Goal: Task Accomplishment & Management: Complete application form

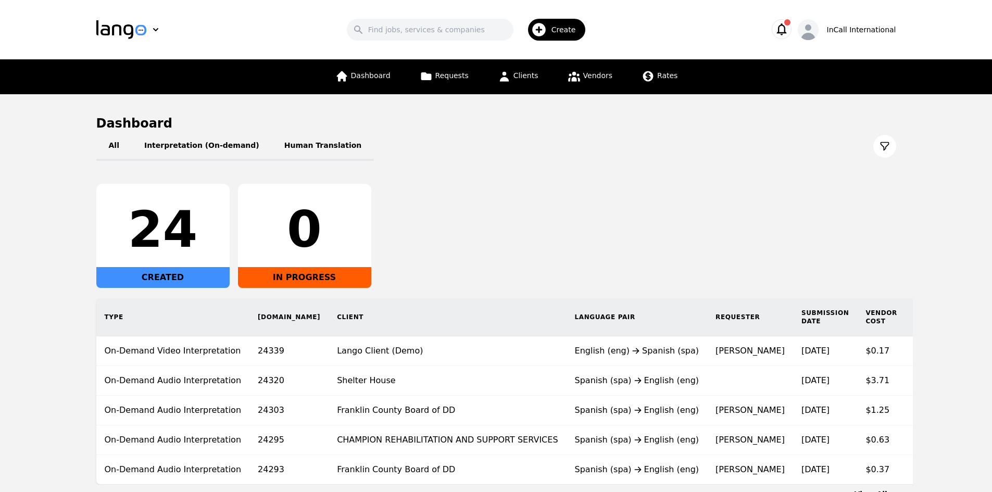
click at [580, 31] on span "Create" at bounding box center [567, 29] width 32 height 10
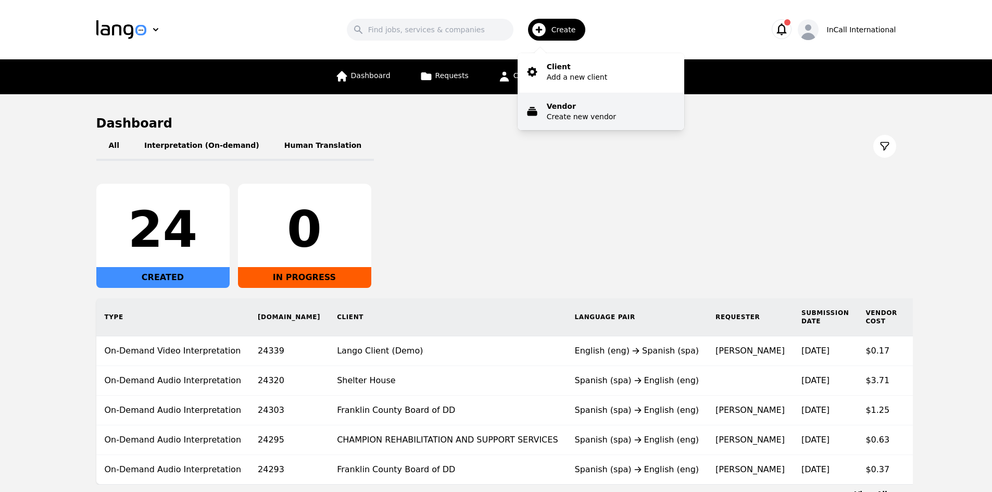
click at [564, 111] on p "Create new vendor" at bounding box center [581, 116] width 69 height 10
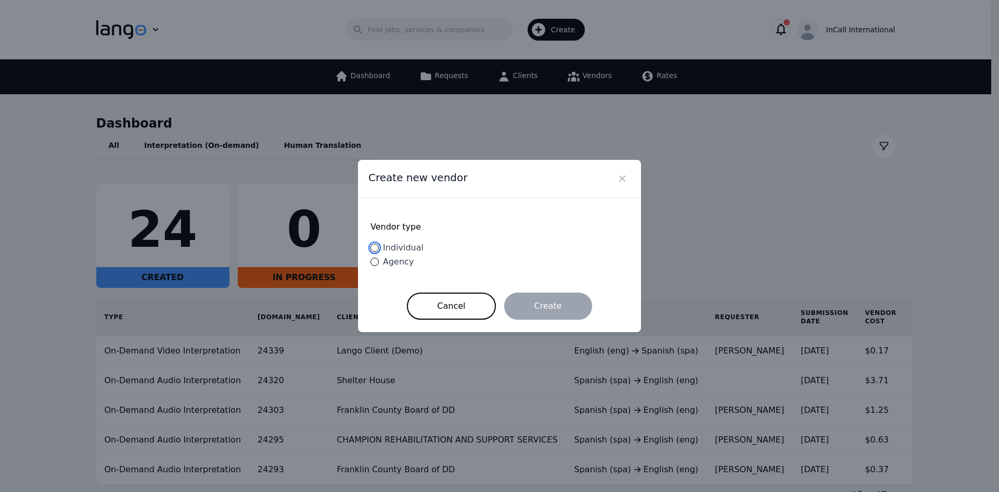
click at [373, 249] on input "Individual" at bounding box center [375, 248] width 8 height 8
radio input "true"
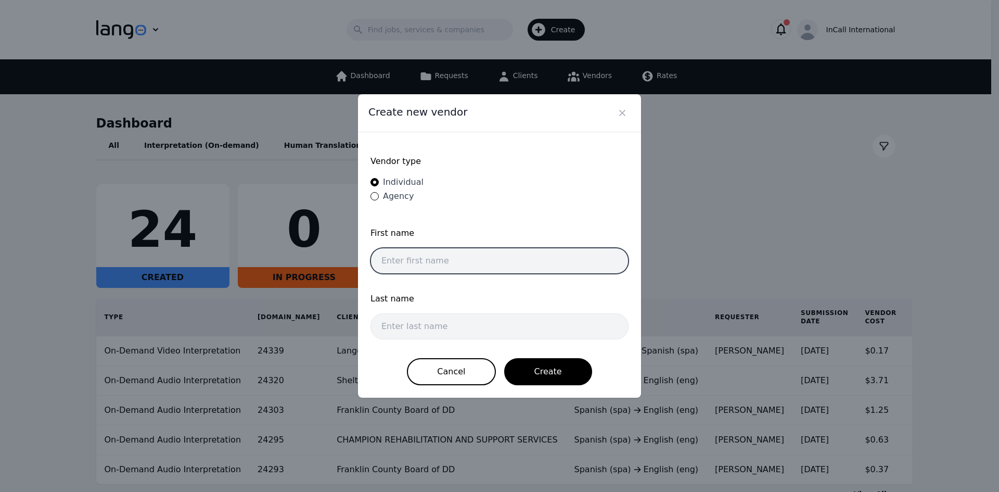
click at [415, 258] on input "text" at bounding box center [500, 261] width 258 height 26
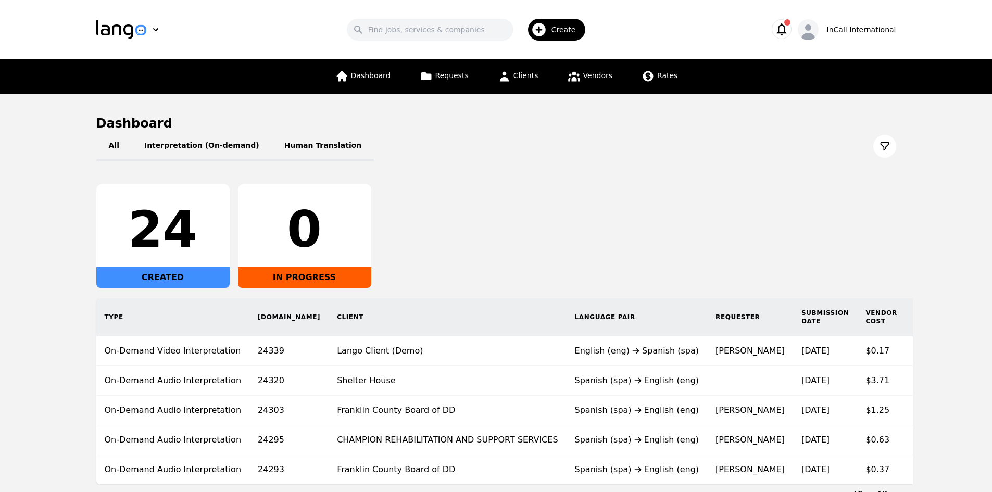
click at [176, 209] on div "24" at bounding box center [163, 230] width 117 height 50
click at [899, 161] on main "Dashboard All Interpretation (On-demand) Human Translation 24 CREATED 0 IN PROG…" at bounding box center [496, 307] width 992 height 426
click at [567, 27] on span "Create" at bounding box center [567, 29] width 32 height 10
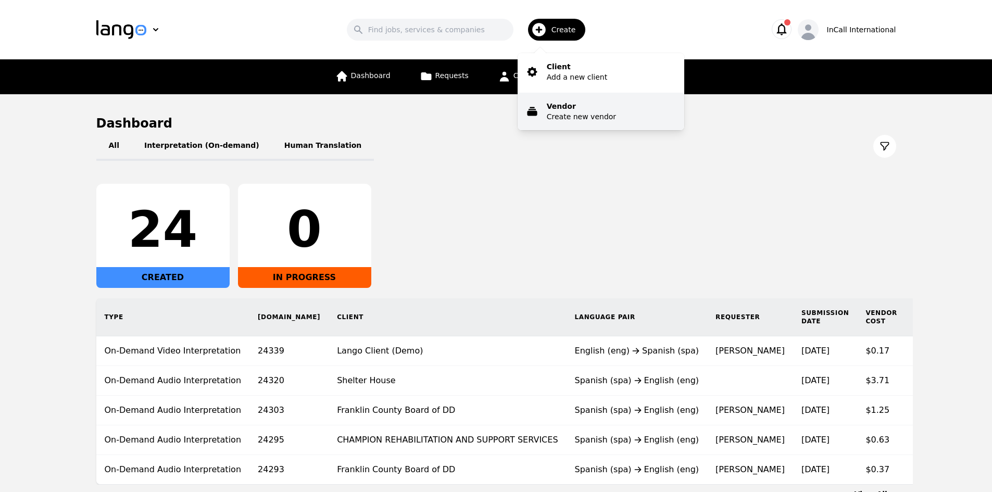
click at [575, 115] on p "Create new vendor" at bounding box center [581, 116] width 69 height 10
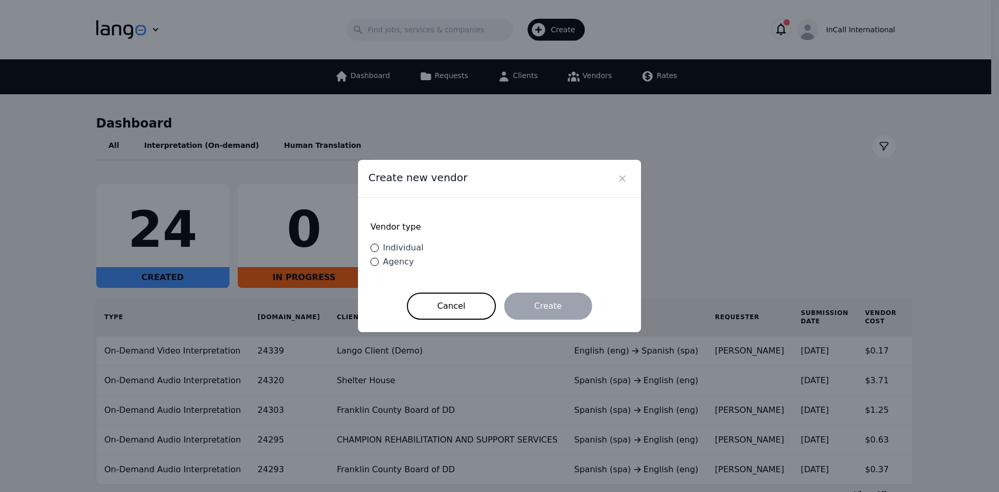
click at [371, 244] on label "Individual" at bounding box center [397, 248] width 53 height 12
click at [371, 244] on input "Individual" at bounding box center [375, 248] width 8 height 8
radio input "true"
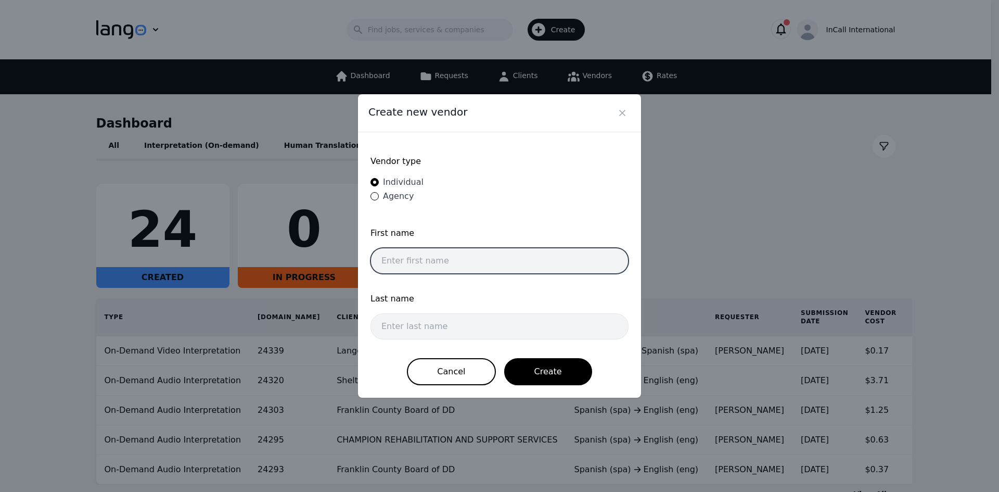
click at [421, 267] on input "text" at bounding box center [500, 261] width 258 height 26
paste input "Juan Diego Aguilar De La"
drag, startPoint x: 424, startPoint y: 257, endPoint x: 485, endPoint y: 260, distance: 60.5
click at [485, 260] on input "Juan Diego Aguilar De La" at bounding box center [500, 261] width 258 height 26
type input "Juan Diego"
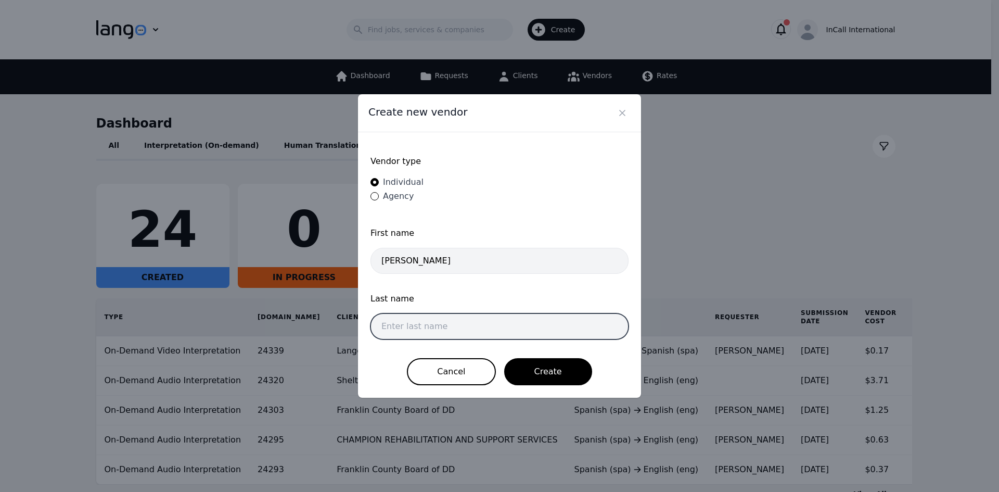
click at [444, 331] on input "text" at bounding box center [500, 326] width 258 height 26
paste input "Aguilar De La"
type input "Aguilar De La"
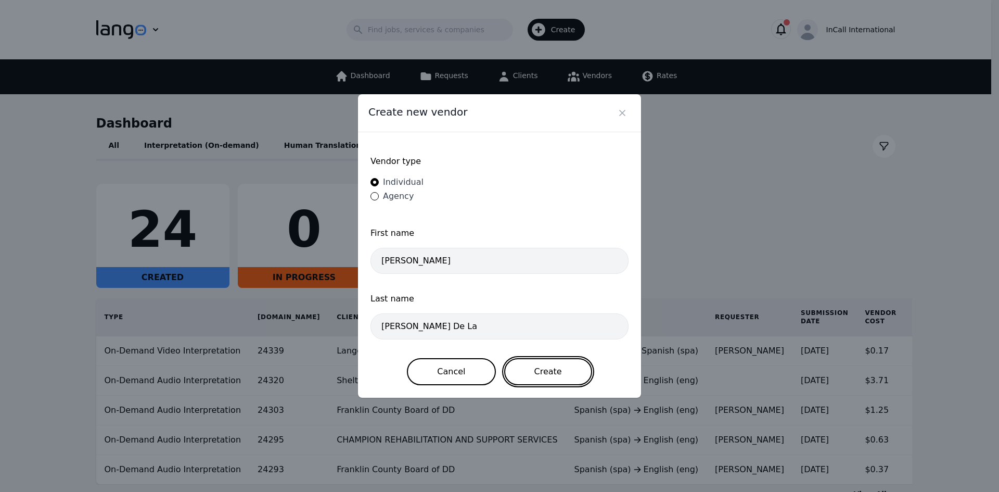
click at [540, 361] on button "Create" at bounding box center [548, 371] width 88 height 27
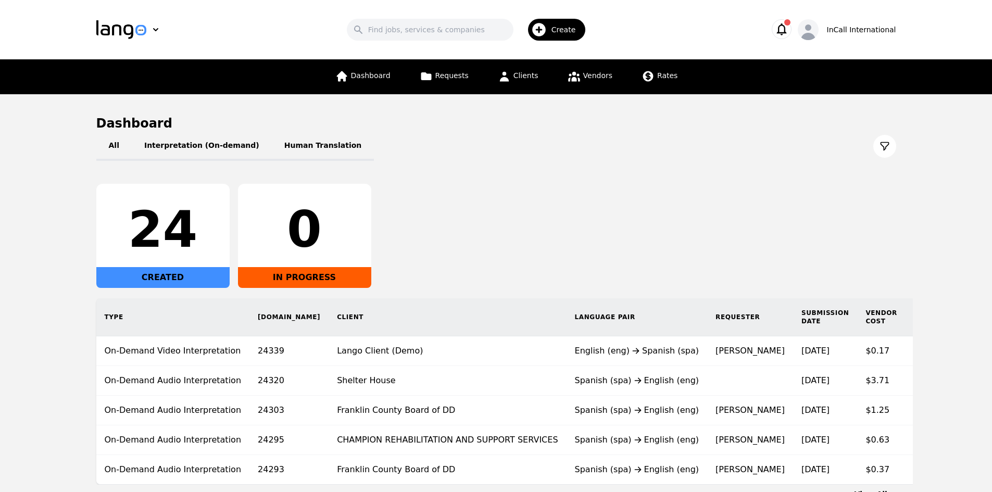
click at [565, 29] on span "Create" at bounding box center [567, 29] width 32 height 10
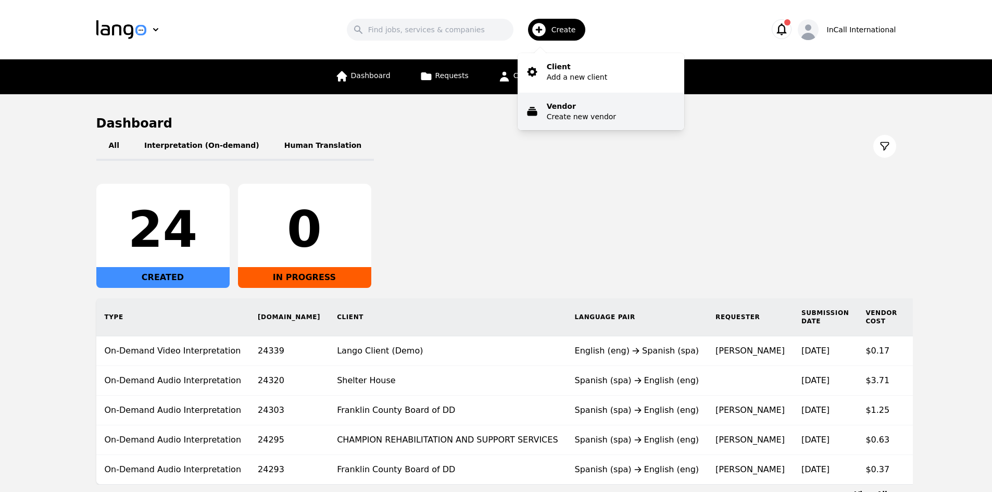
click at [566, 101] on p "Vendor" at bounding box center [581, 106] width 69 height 10
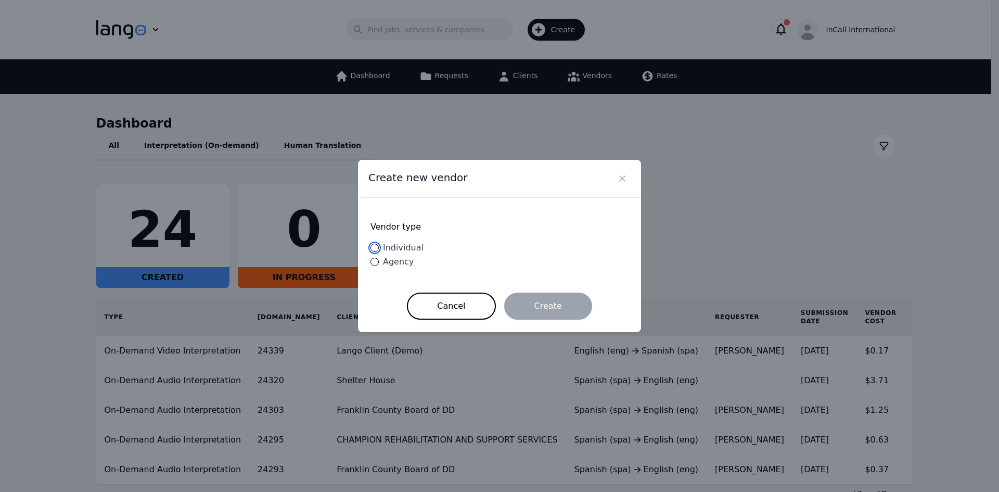
click at [373, 246] on input "Individual" at bounding box center [375, 248] width 8 height 8
radio input "true"
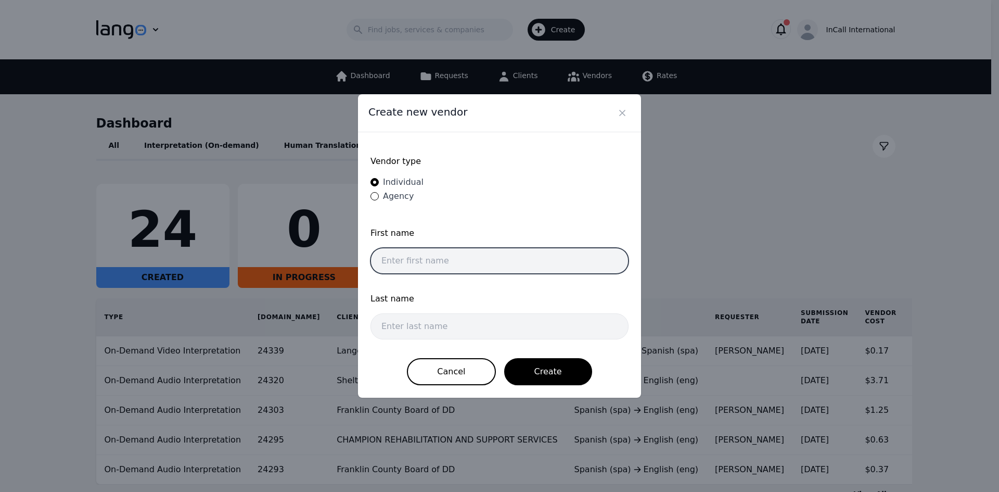
click at [435, 262] on input "text" at bounding box center [500, 261] width 258 height 26
paste input "Aguilar De La"
type input "Aguilar De La"
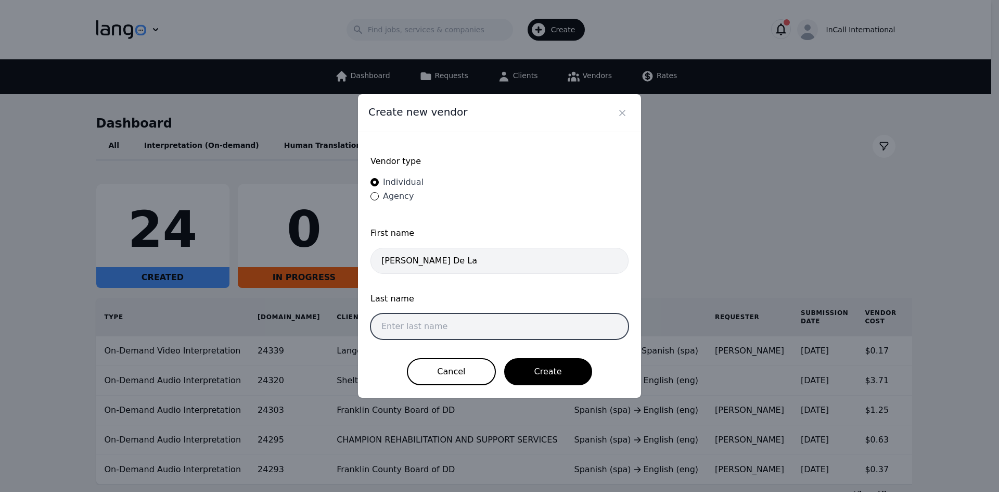
click at [394, 327] on input "text" at bounding box center [500, 326] width 258 height 26
paste input "Aguilar De La"
type input "Aguilar De La"
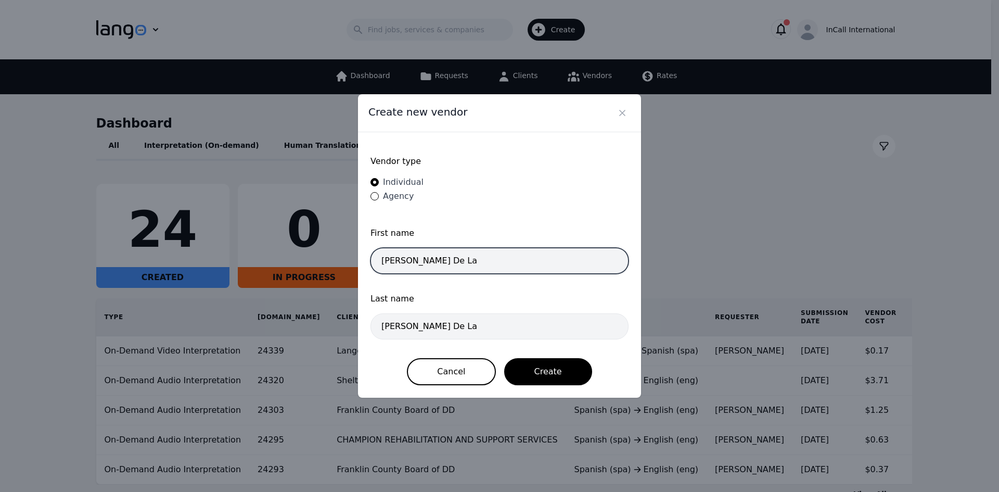
click at [447, 248] on input "Aguilar De La" at bounding box center [500, 261] width 258 height 26
type input "Juan Diego"
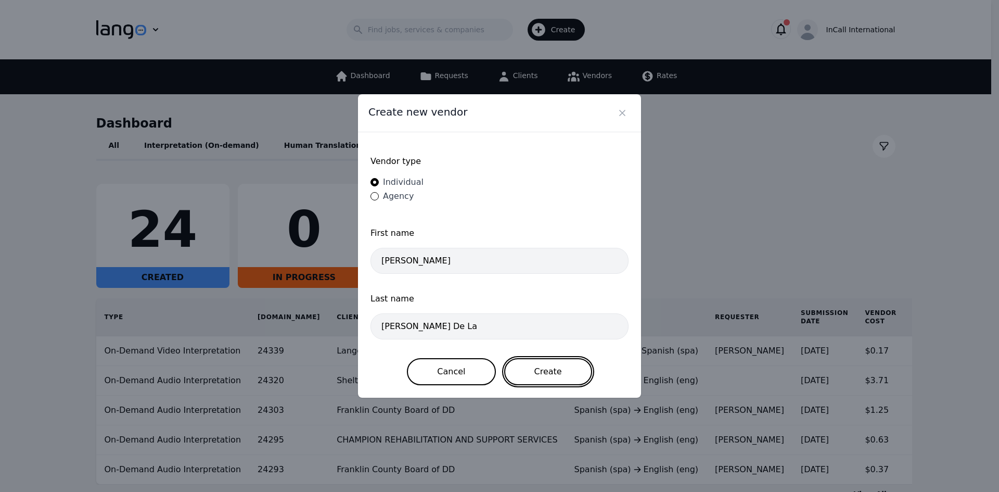
click at [543, 368] on button "Create" at bounding box center [548, 371] width 88 height 27
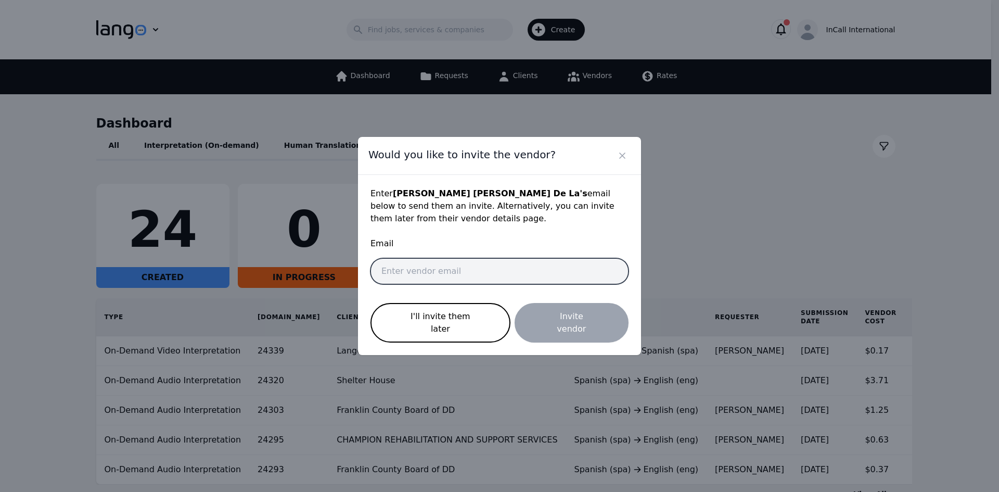
click at [459, 269] on input "email" at bounding box center [500, 271] width 258 height 26
paste input "juanar@gruponoainternational.com"
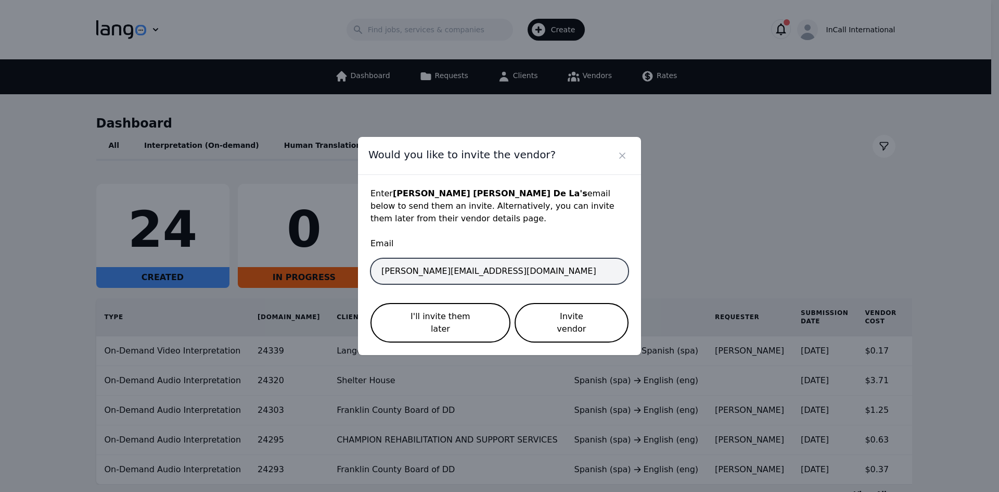
type input "juanar@gruponoainternational.com"
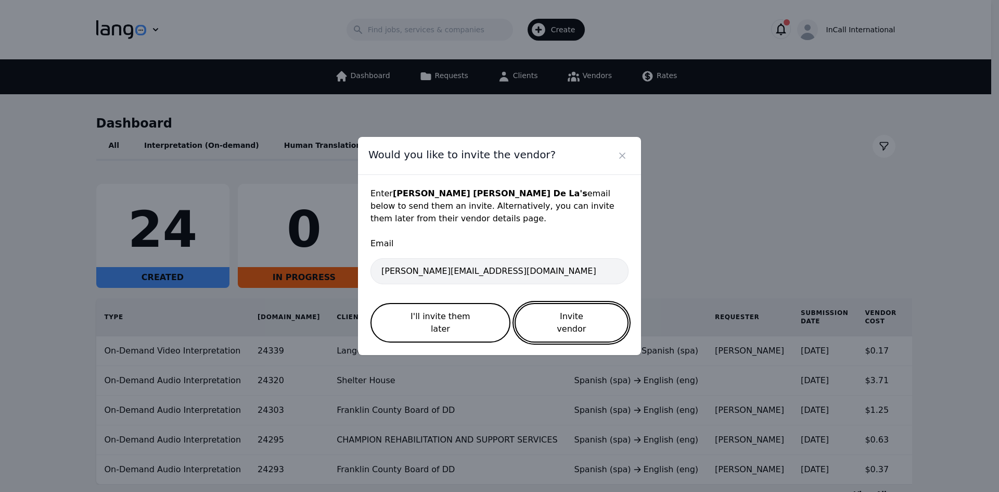
click at [559, 312] on button "Invite vendor" at bounding box center [572, 323] width 114 height 40
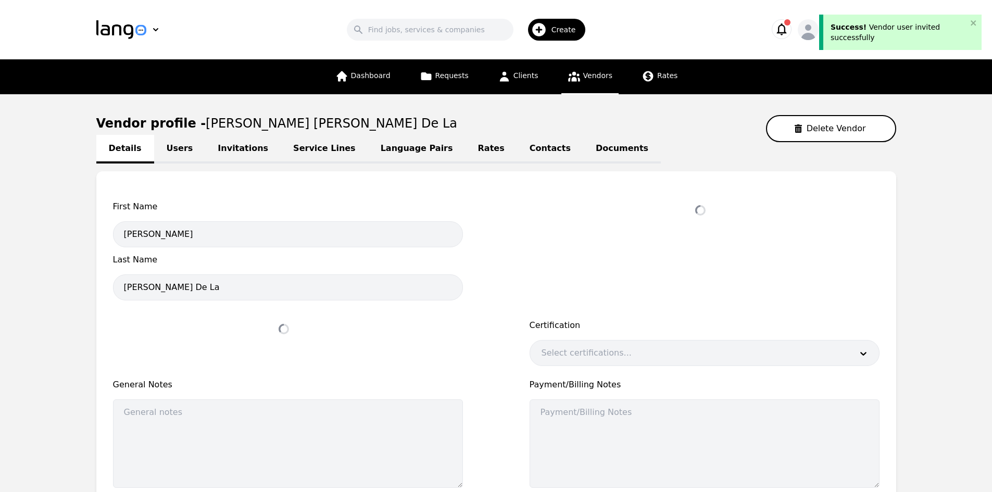
select select "active"
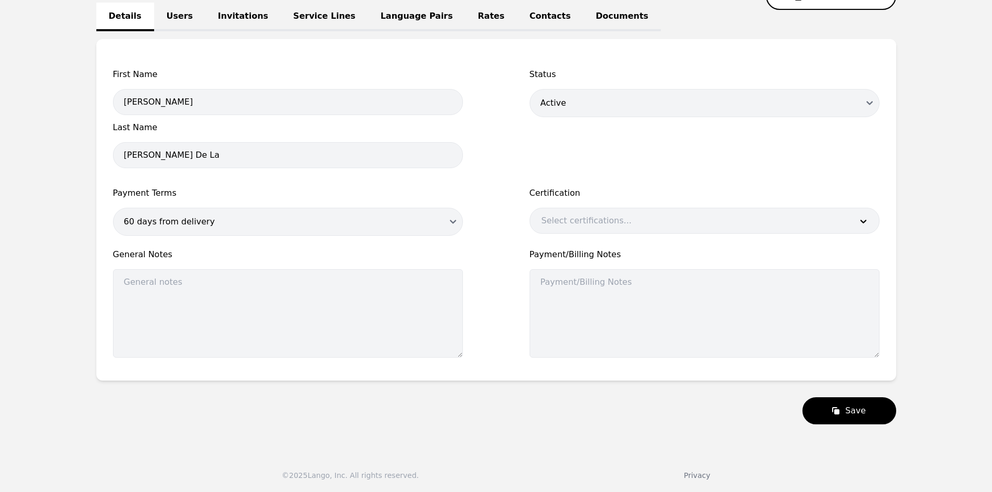
scroll to position [133, 0]
click at [839, 408] on icon "submit" at bounding box center [836, 410] width 5 height 5
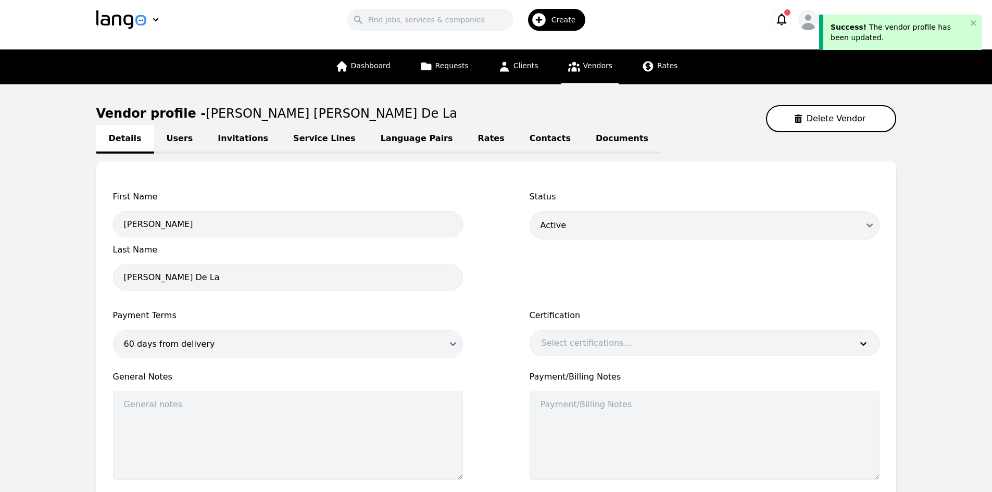
scroll to position [0, 0]
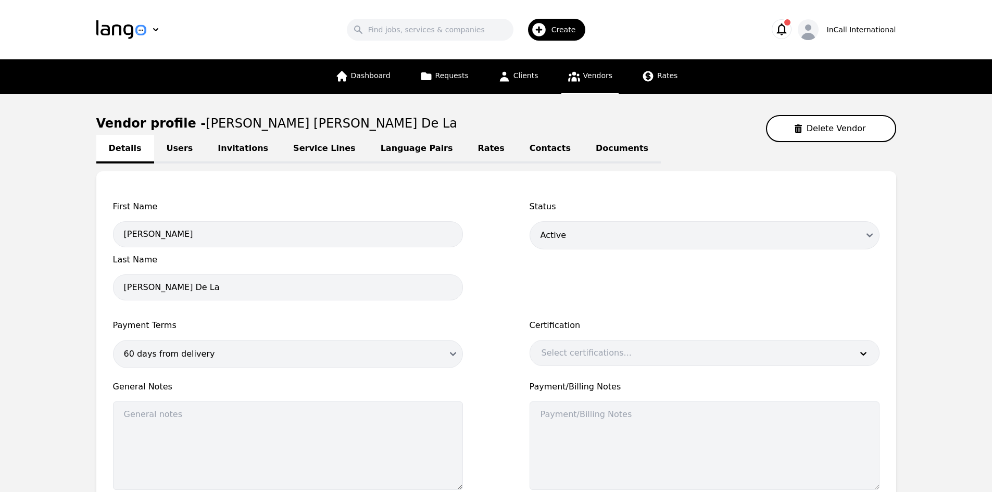
click at [123, 264] on span "Last Name" at bounding box center [288, 259] width 350 height 12
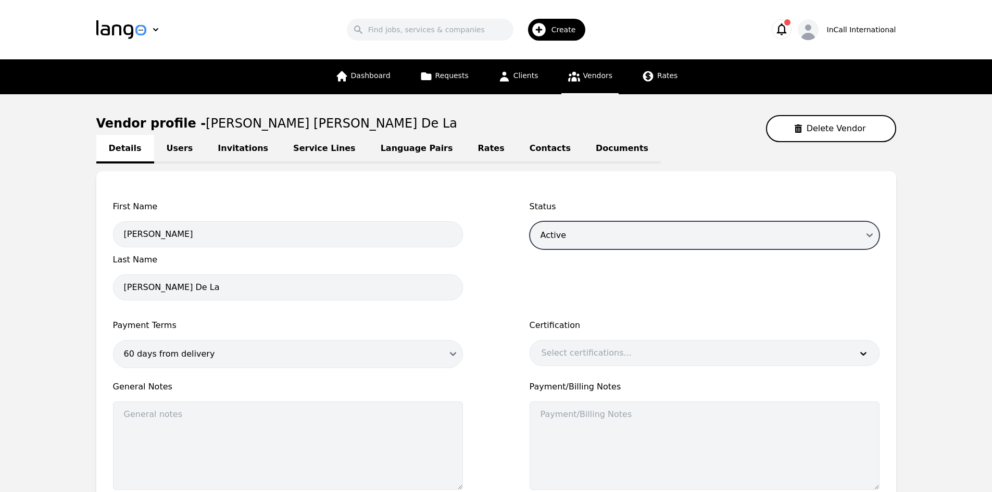
click at [749, 235] on select "Draft Active Disabled" at bounding box center [704, 235] width 350 height 28
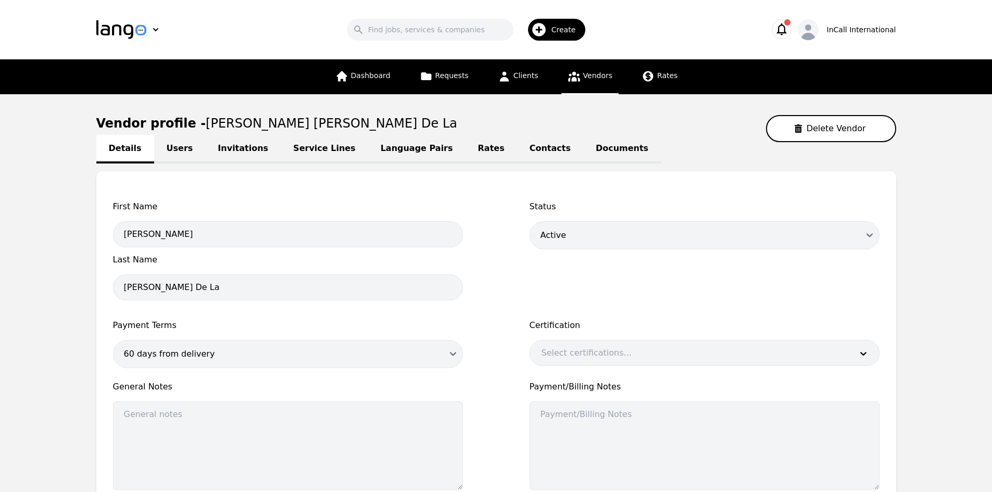
click at [498, 273] on div "First Name Juan Diego Last Name Aguilar De La Status Draft Active Disabled Paym…" at bounding box center [496, 348] width 766 height 296
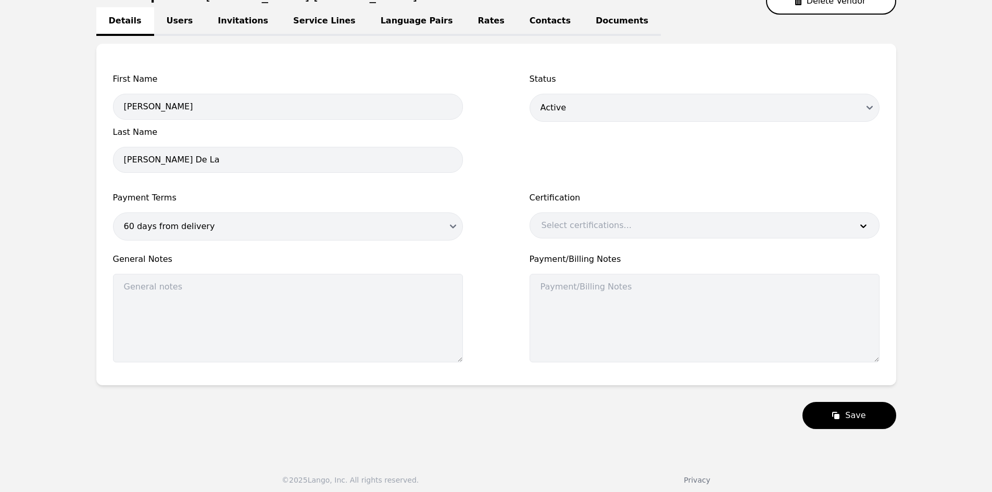
scroll to position [133, 0]
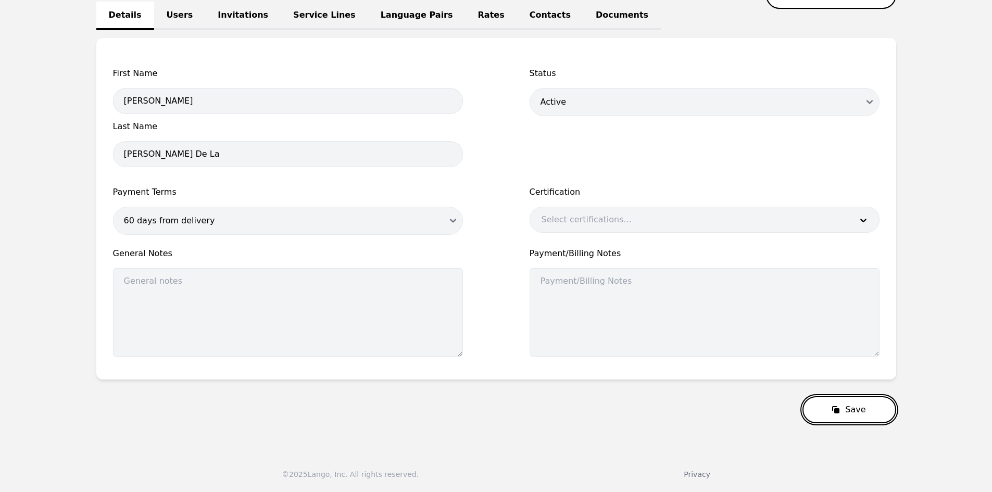
click at [858, 413] on button "Save" at bounding box center [848, 409] width 93 height 27
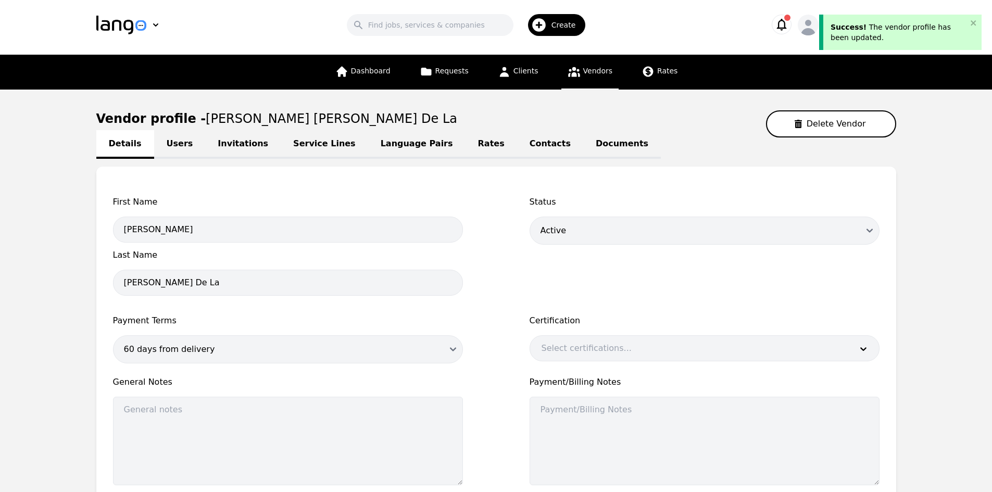
scroll to position [0, 0]
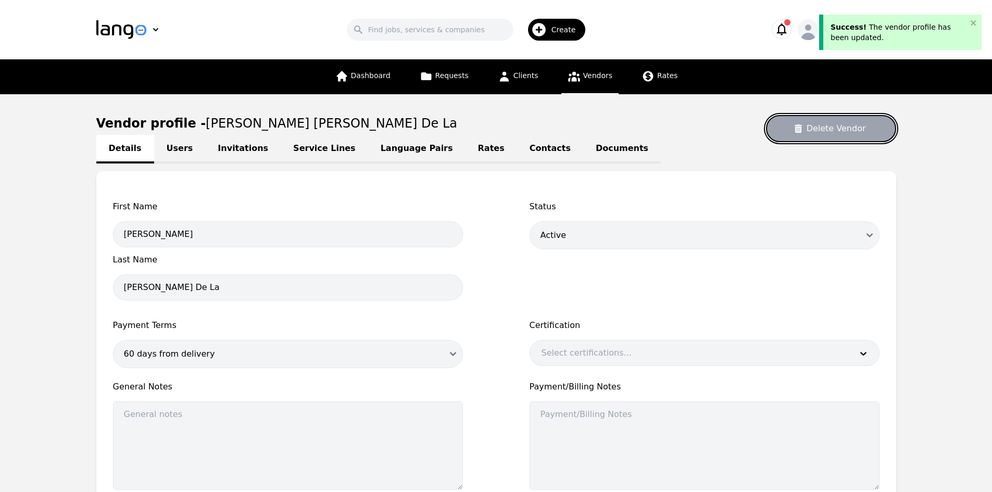
click at [837, 137] on button "Delete Vendor" at bounding box center [831, 128] width 130 height 27
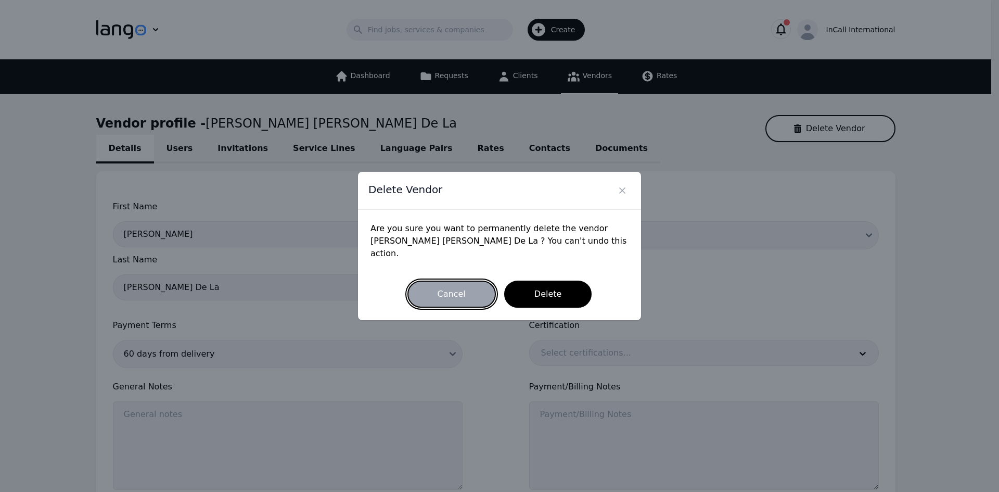
click at [467, 283] on button "Cancel" at bounding box center [452, 294] width 88 height 27
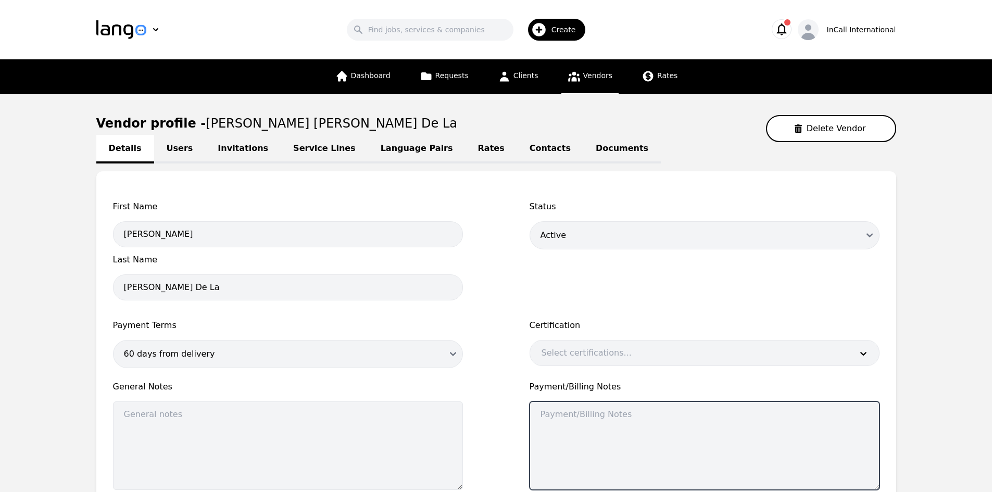
click at [742, 473] on textarea at bounding box center [704, 445] width 350 height 88
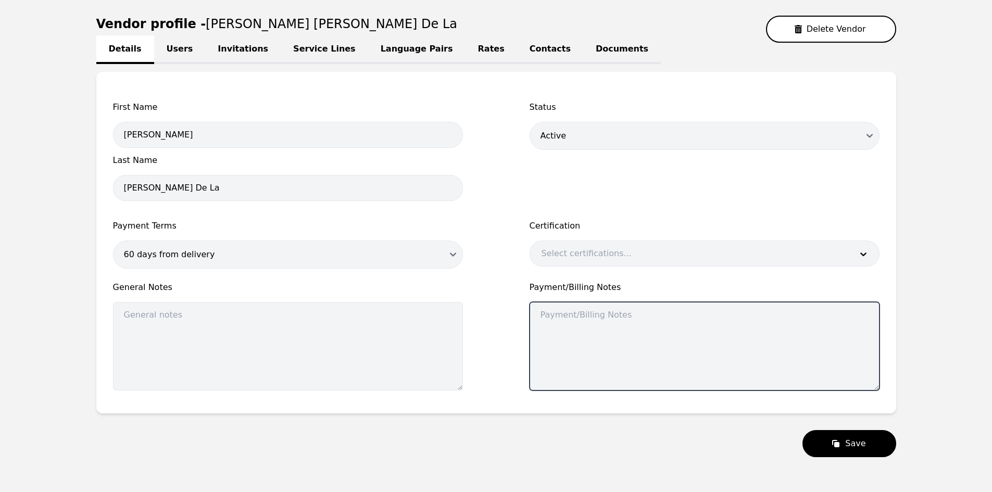
scroll to position [81, 0]
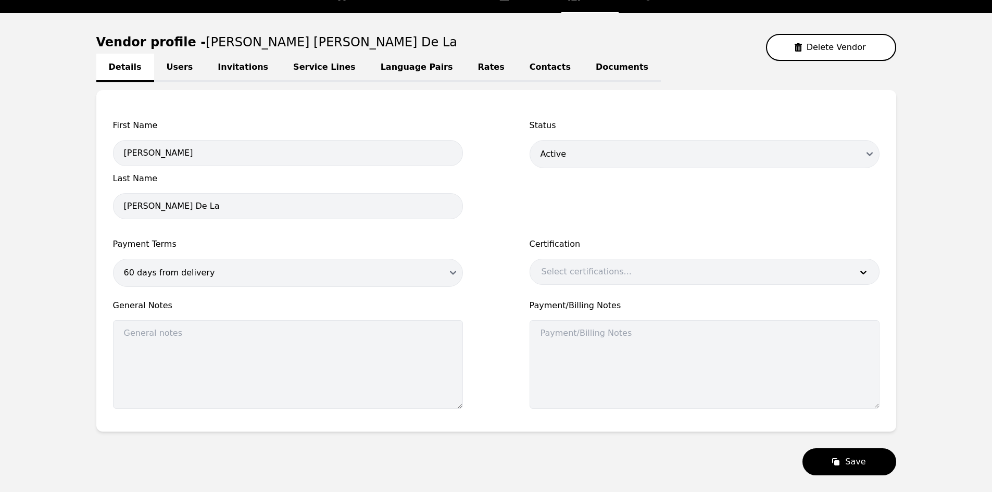
click at [172, 71] on link "Users" at bounding box center [180, 68] width 52 height 29
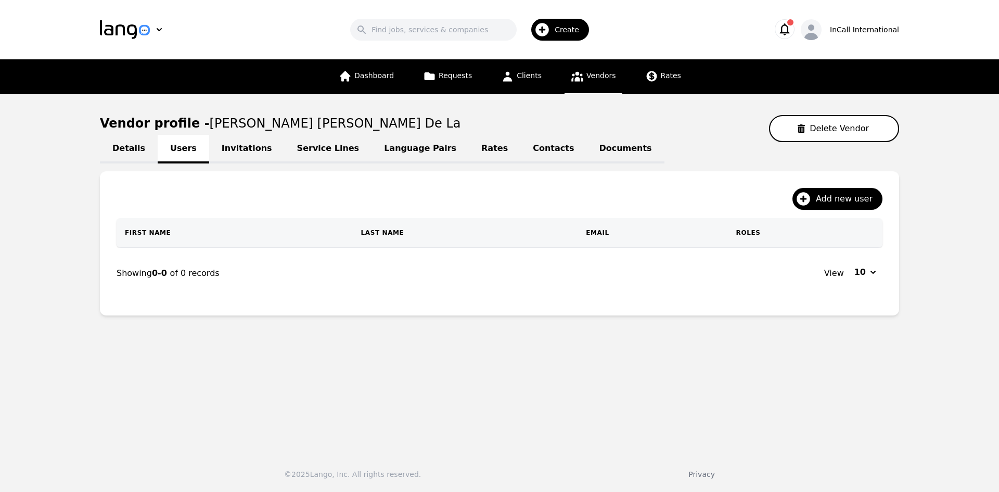
click at [118, 148] on link "Details" at bounding box center [129, 149] width 58 height 29
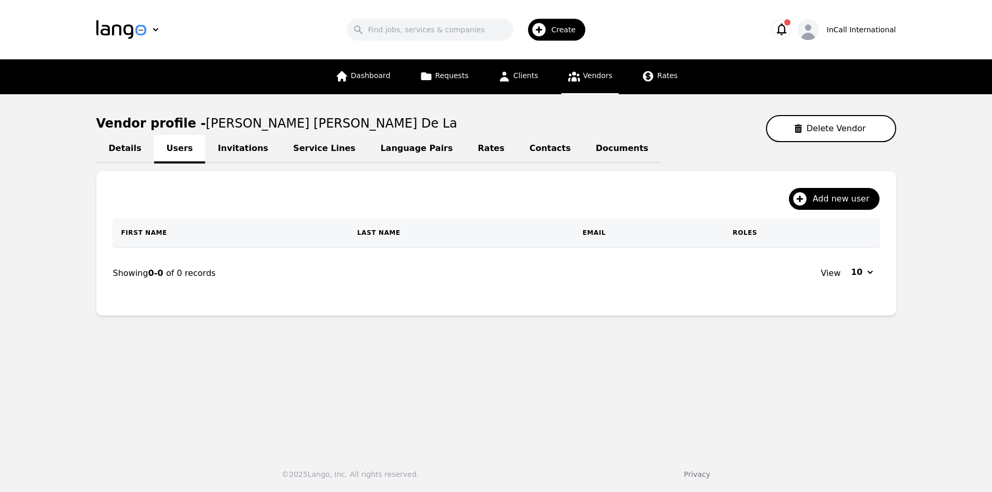
select select "active"
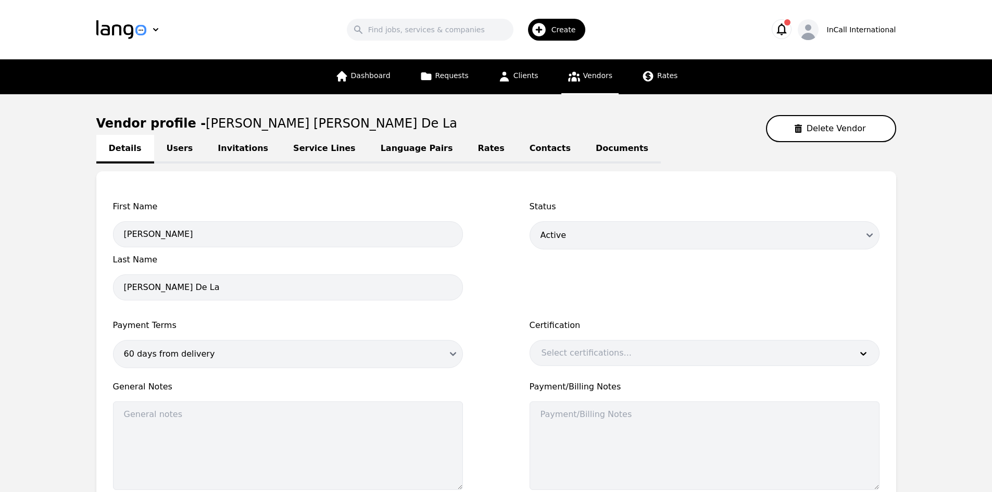
click at [233, 152] on link "Invitations" at bounding box center [242, 149] width 75 height 29
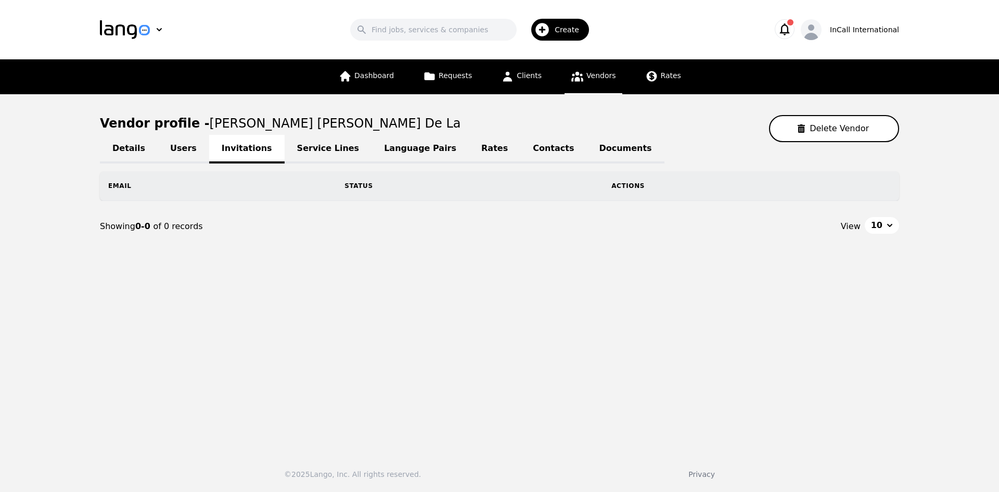
click at [130, 144] on link "Details" at bounding box center [129, 149] width 58 height 29
select select "active"
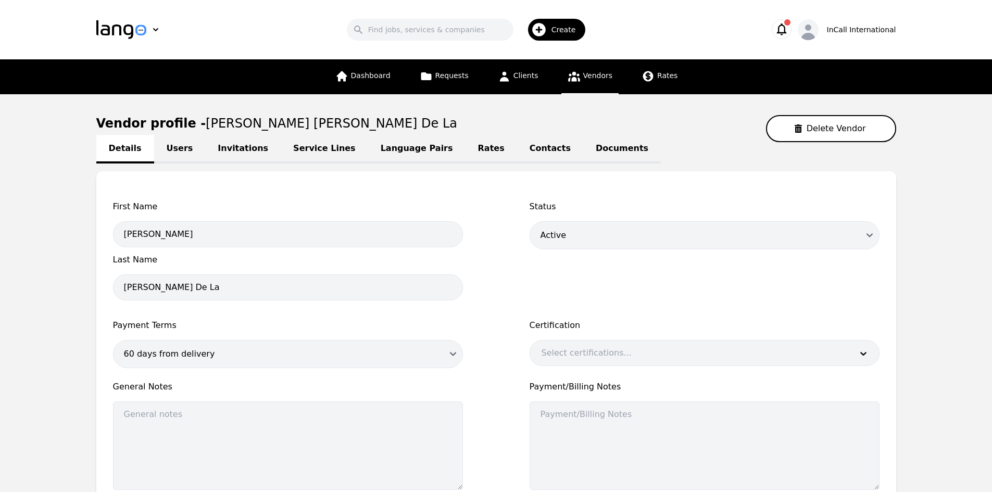
click at [786, 26] on icon "button" at bounding box center [781, 29] width 10 height 12
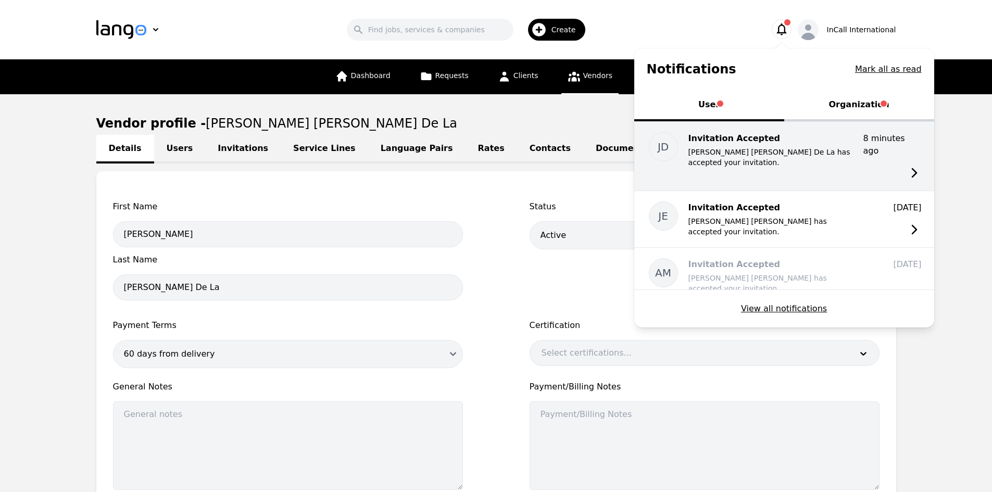
click at [765, 173] on div "JD Invitation Accepted Juan Diego Aguilar De La has accepted your invitation. 8…" at bounding box center [784, 156] width 300 height 69
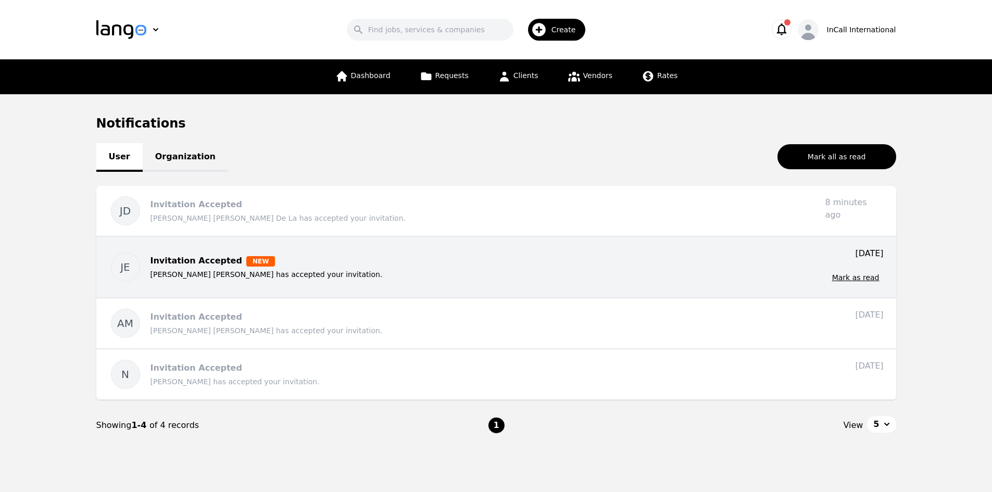
click at [401, 261] on div "Invitation Accepted NEW" at bounding box center [483, 261] width 666 height 12
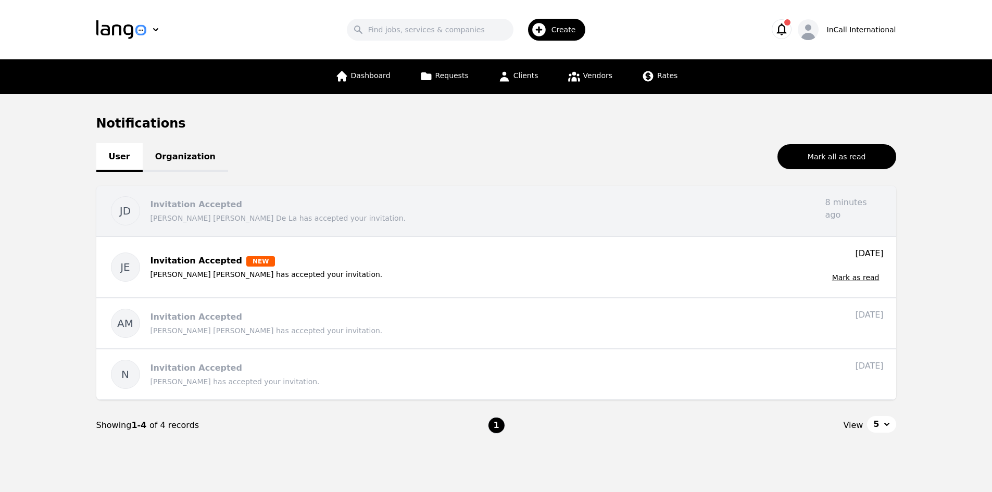
click at [308, 220] on p "Juan Diego Aguilar De La has accepted your invitation." at bounding box center [483, 218] width 666 height 10
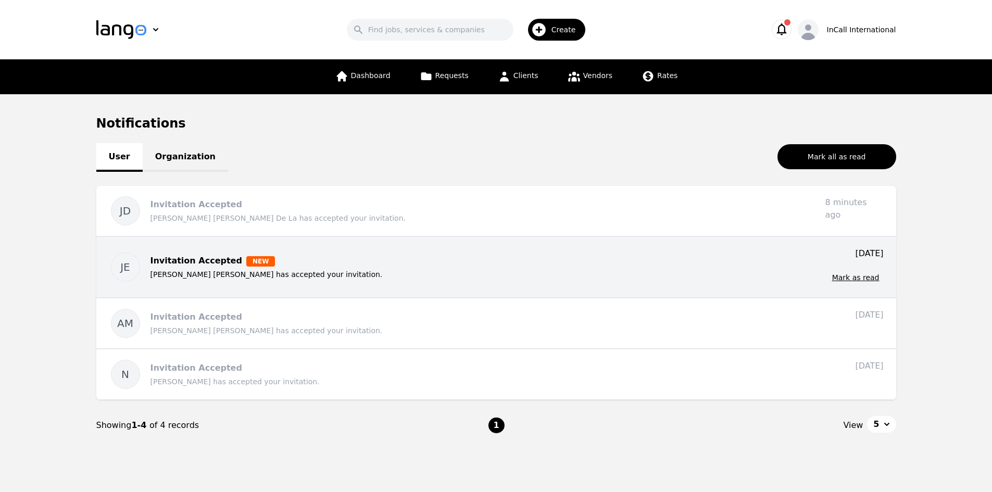
click at [354, 270] on p "Juan Esteban Correa Luna has accepted your invitation." at bounding box center [483, 274] width 666 height 10
click at [847, 275] on button "Mark as read" at bounding box center [856, 277] width 56 height 19
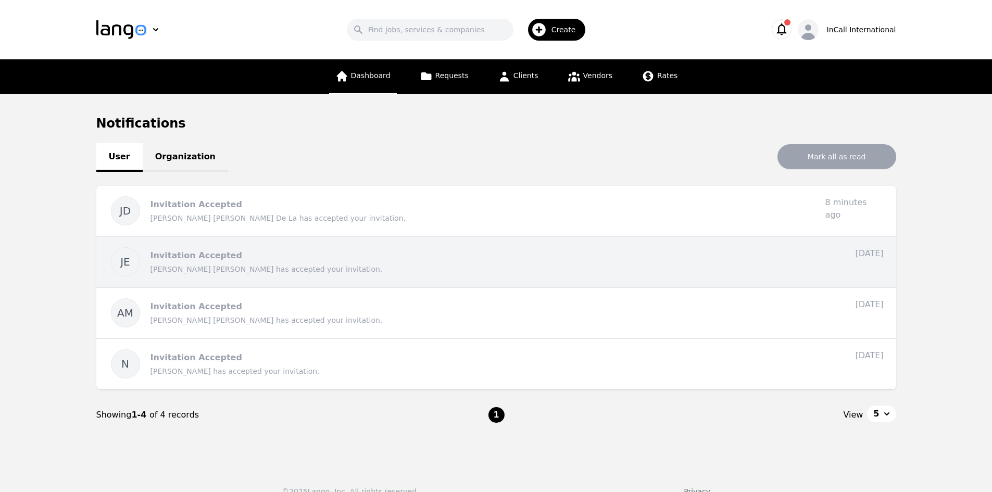
click at [367, 73] on span "Dashboard" at bounding box center [371, 75] width 40 height 8
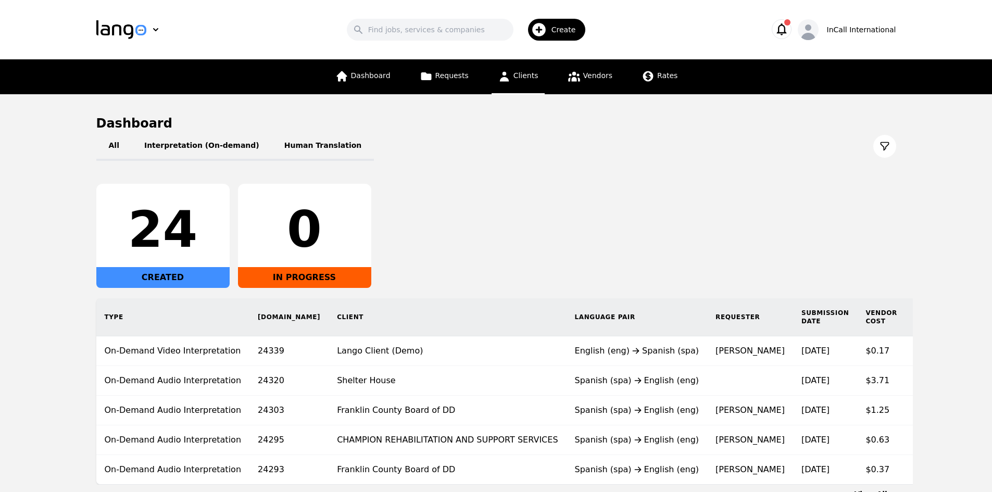
click at [540, 80] on link "Clients" at bounding box center [517, 76] width 53 height 35
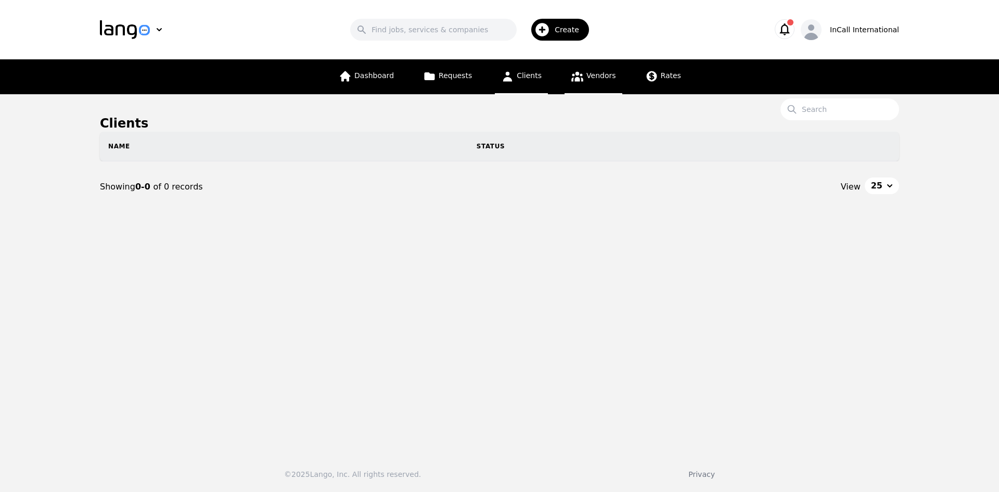
click at [587, 73] on span "Vendors" at bounding box center [601, 75] width 29 height 8
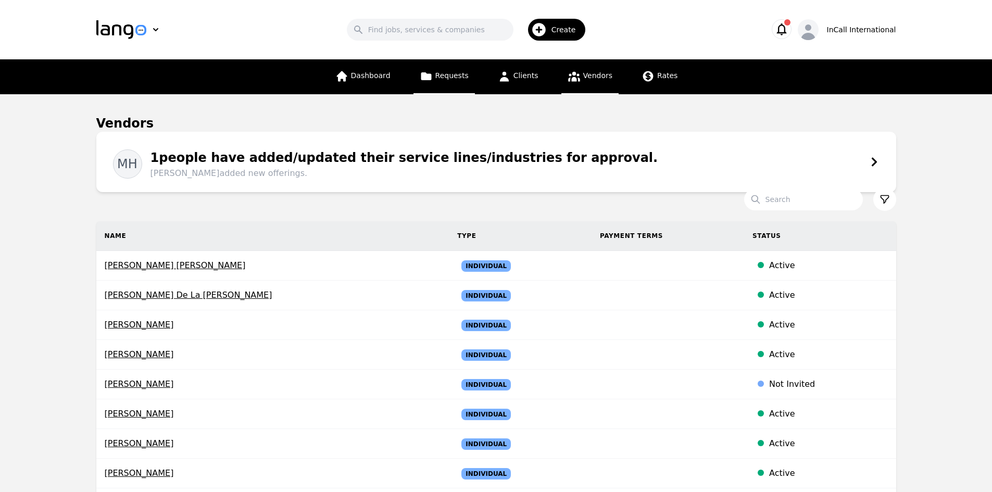
click at [446, 69] on link "Requests" at bounding box center [443, 76] width 61 height 35
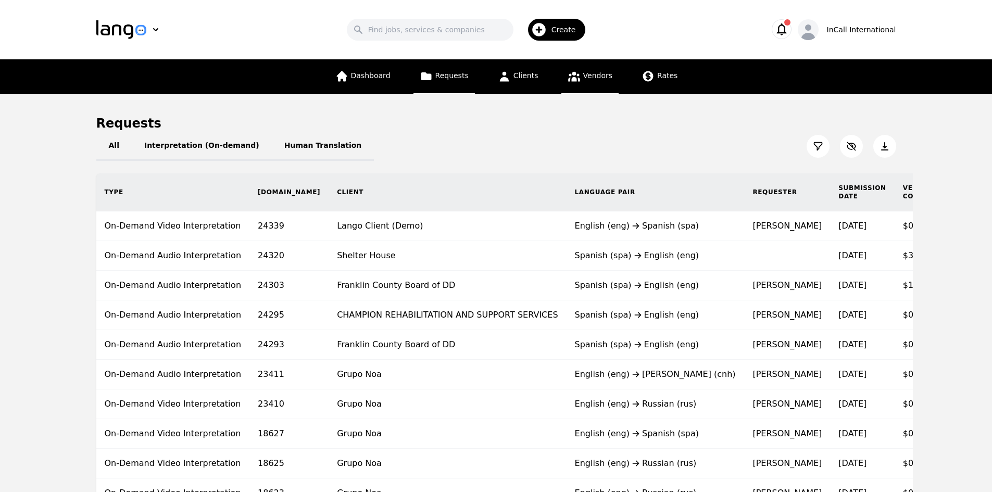
click at [574, 77] on icon at bounding box center [573, 76] width 13 height 13
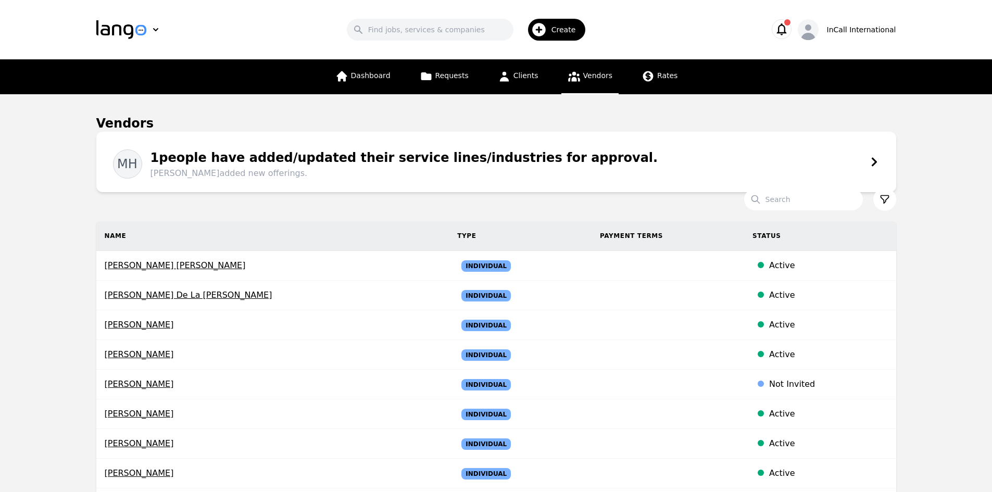
click at [785, 33] on icon "button" at bounding box center [781, 29] width 10 height 12
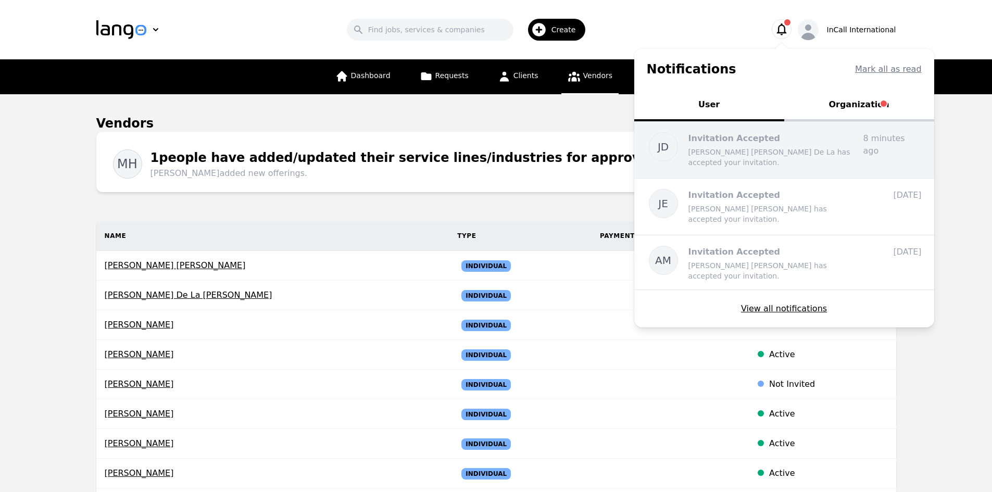
click at [789, 143] on p "Invitation Accepted" at bounding box center [771, 138] width 167 height 12
click at [800, 145] on div "Invitation Accepted Juan Diego Aguilar De La has accepted your invitation." at bounding box center [771, 149] width 167 height 35
click at [745, 148] on p "Juan Diego Aguilar De La has accepted your invitation." at bounding box center [771, 157] width 167 height 21
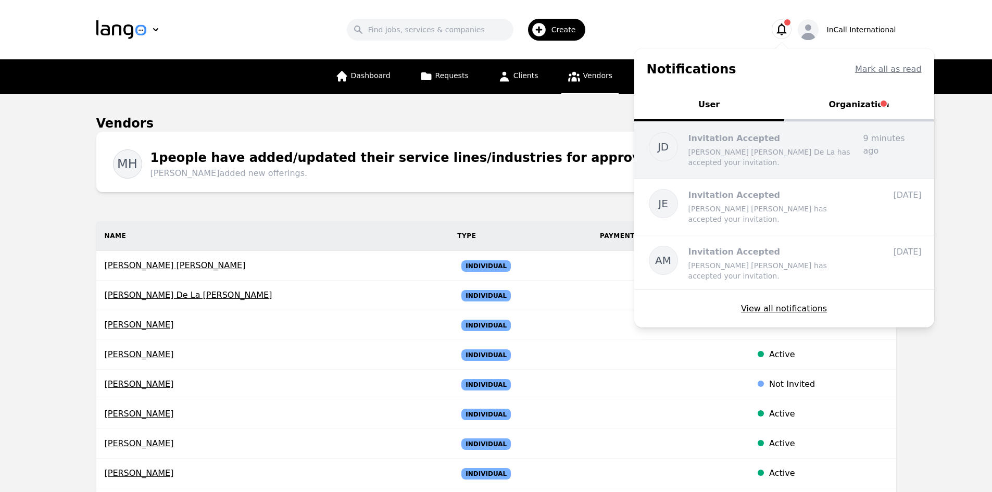
click at [814, 164] on p "Juan Diego Aguilar De La has accepted your invitation." at bounding box center [771, 157] width 167 height 21
click at [668, 149] on span "JD" at bounding box center [662, 146] width 11 height 15
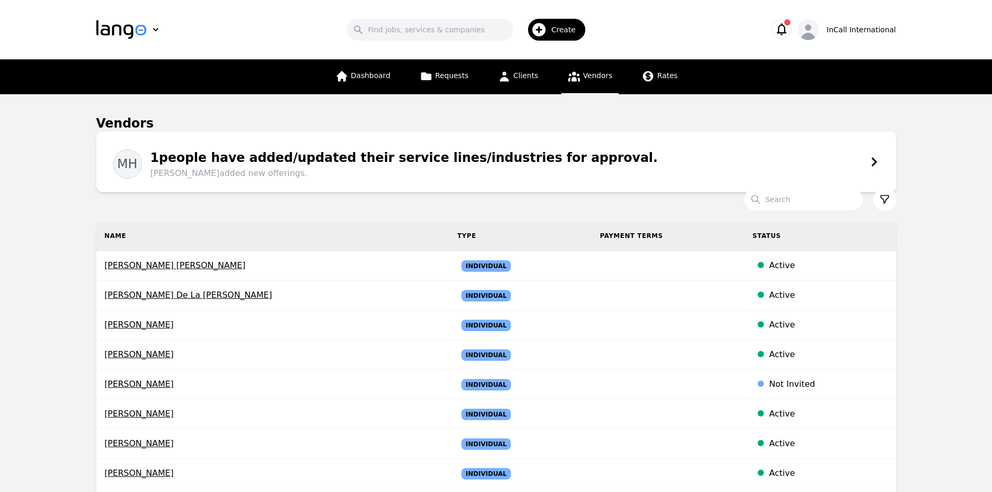
click at [816, 201] on input "Search" at bounding box center [803, 199] width 119 height 22
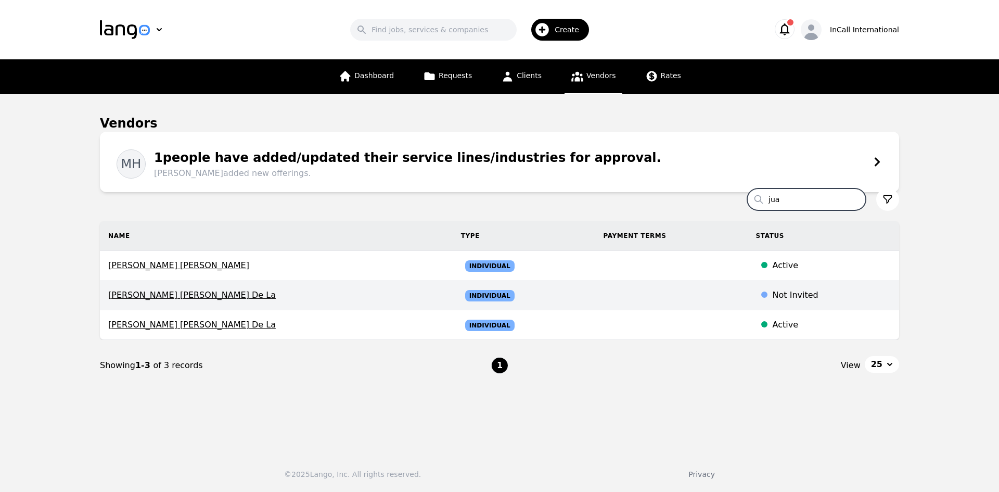
type input "jua"
click at [211, 296] on span "Juan Diego Aguilar De La" at bounding box center [276, 295] width 336 height 12
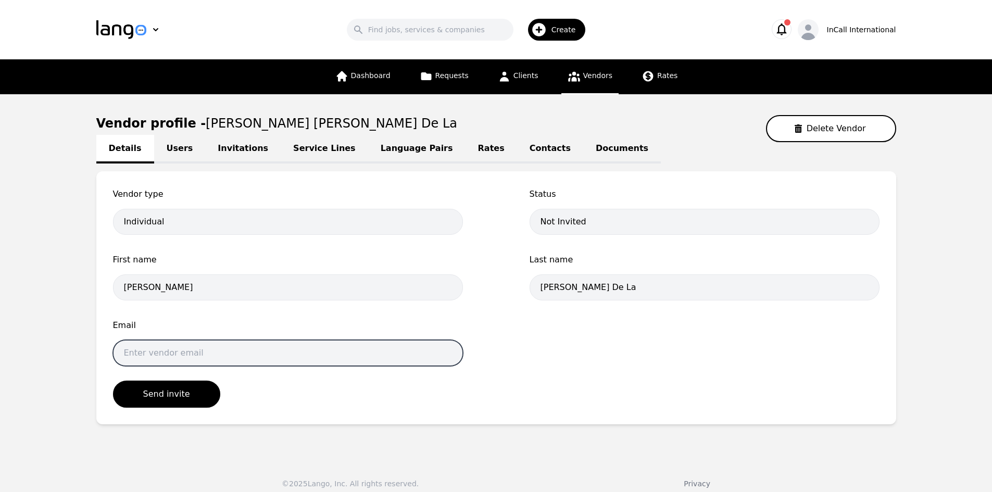
click at [208, 356] on input "email" at bounding box center [288, 353] width 350 height 26
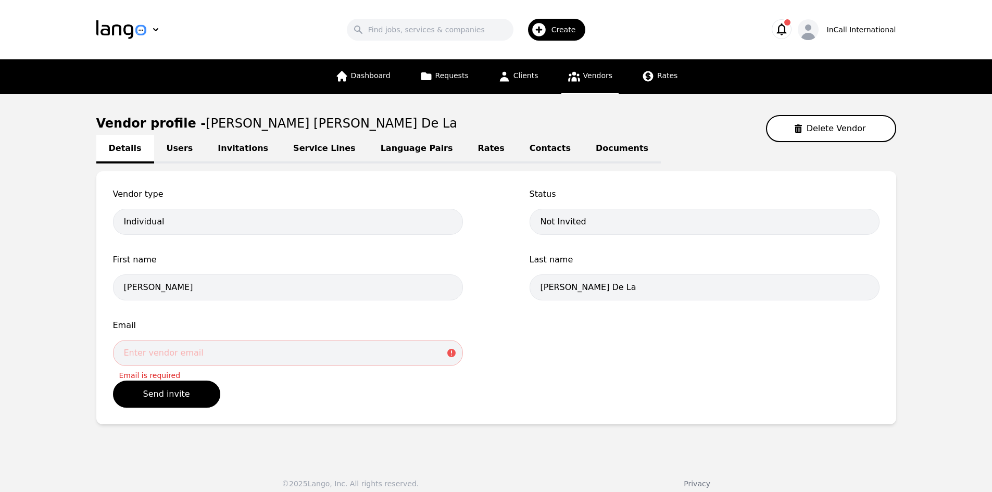
click at [366, 409] on div "Vendor type Individual Status Not Invited First name Juan Diego Last name Aguil…" at bounding box center [496, 297] width 800 height 253
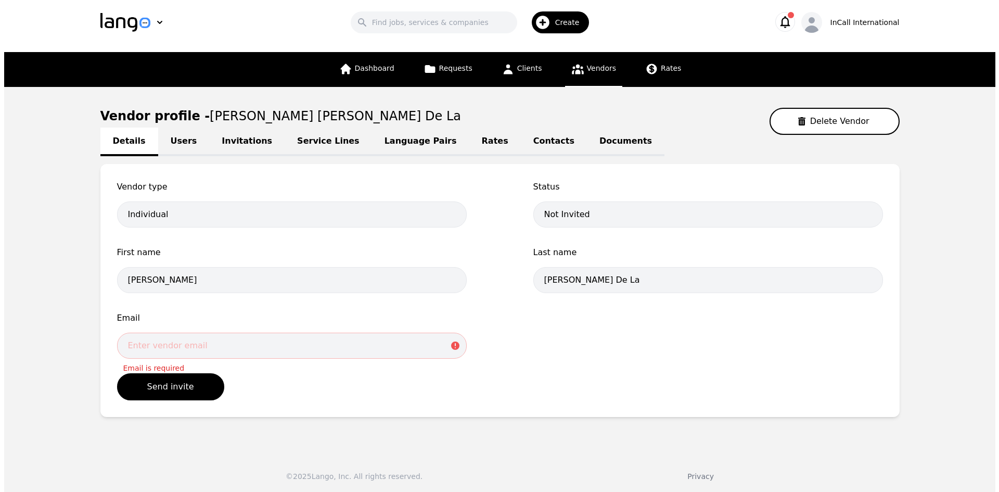
scroll to position [9, 0]
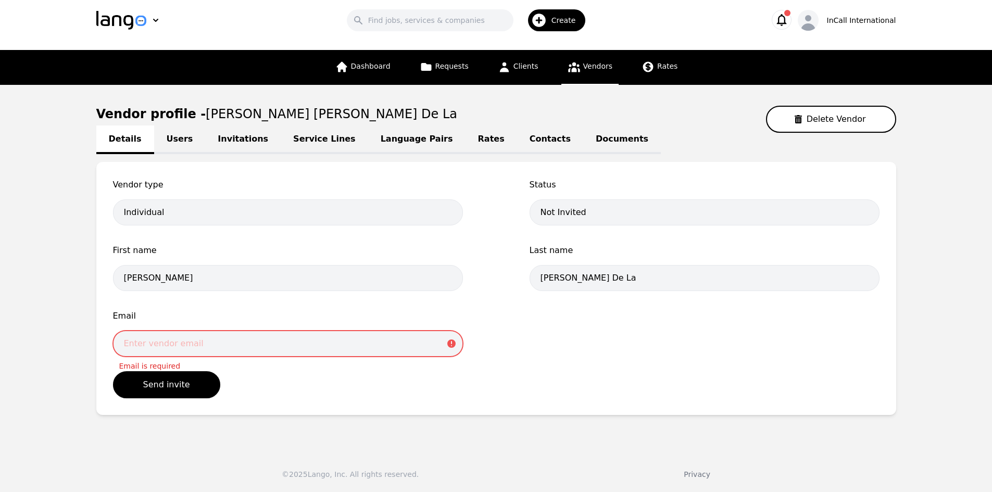
click at [267, 331] on input "email" at bounding box center [288, 344] width 350 height 26
click at [175, 306] on div "Vendor type Individual Status Not Invited First name Juan Diego Last name Aguil…" at bounding box center [496, 271] width 766 height 184
click at [181, 351] on input "email" at bounding box center [288, 344] width 350 height 26
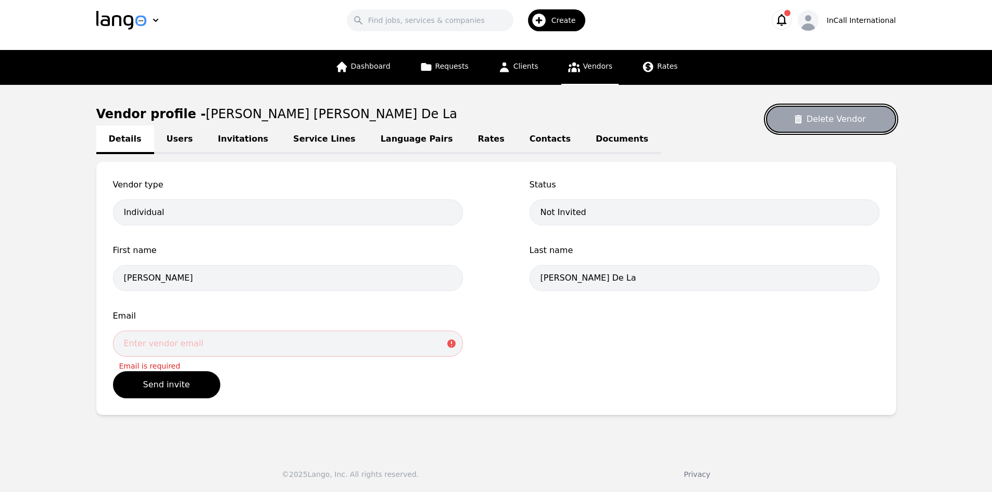
click at [886, 122] on button "Delete Vendor" at bounding box center [831, 119] width 130 height 27
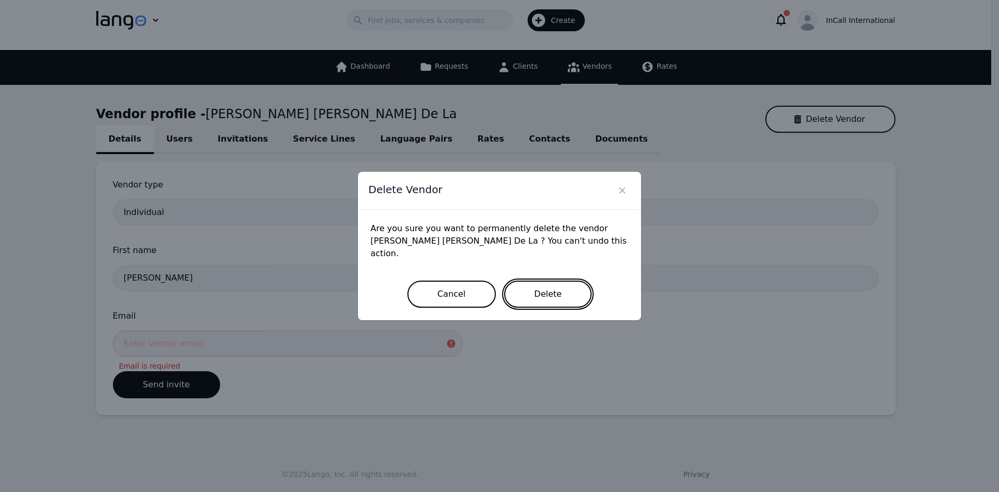
click at [549, 289] on button "Delete" at bounding box center [548, 294] width 88 height 27
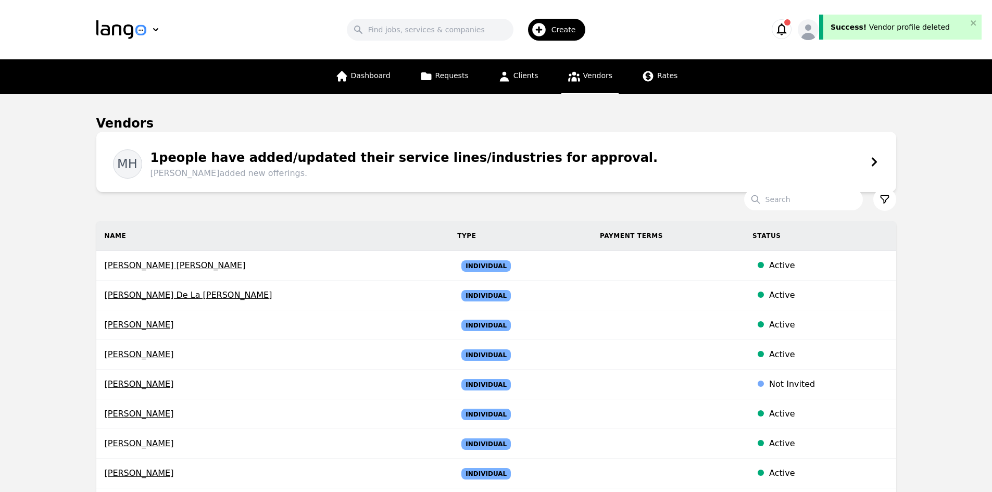
click at [642, 163] on div "MH 1 people have added/updated their service lines/industries for approval. Moh…" at bounding box center [496, 161] width 766 height 35
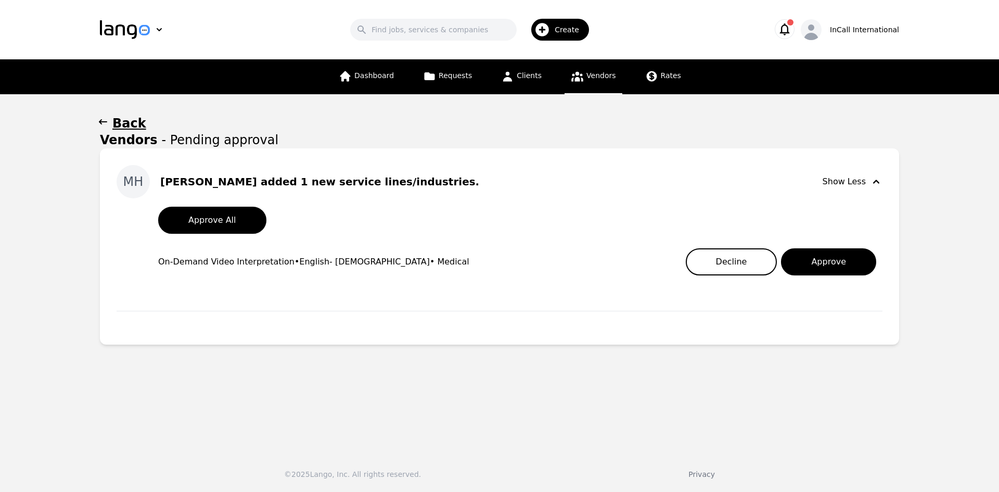
click at [100, 118] on icon "button" at bounding box center [103, 122] width 10 height 10
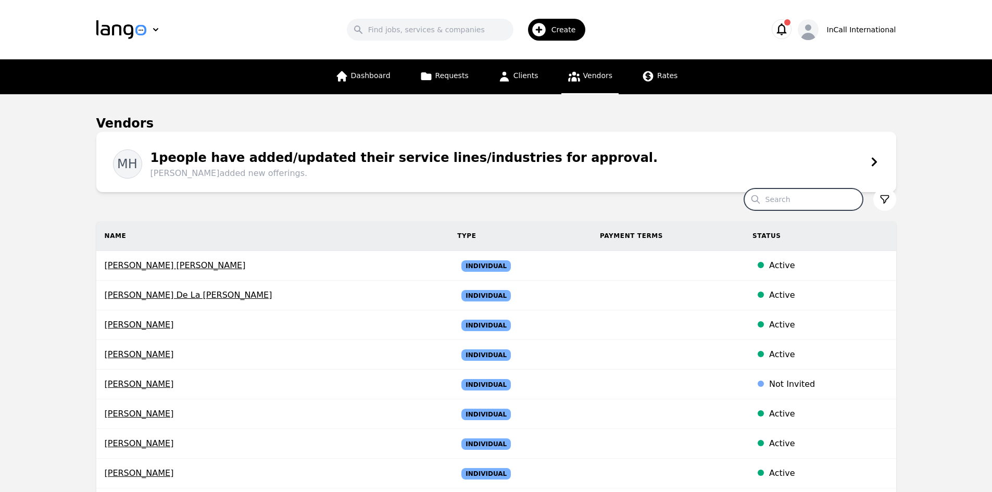
click at [811, 195] on input "Search" at bounding box center [803, 199] width 119 height 22
type input "juan"
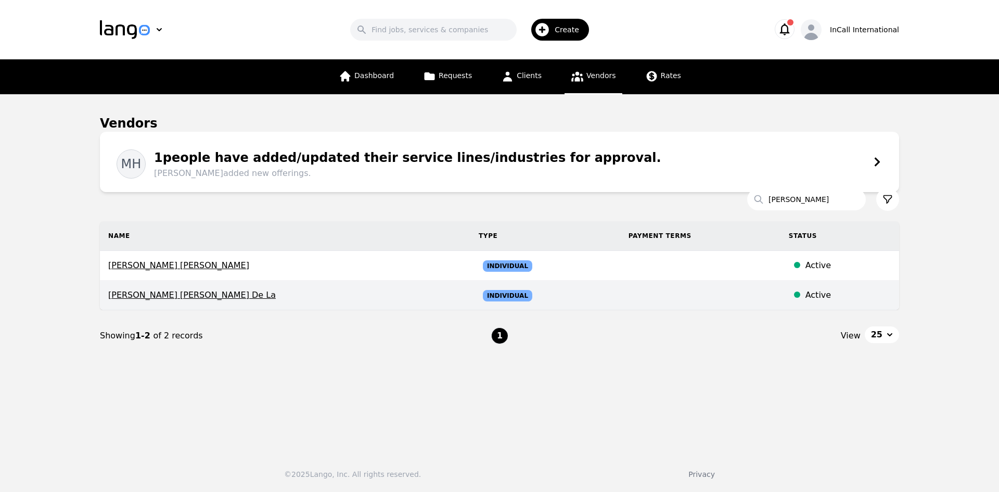
click at [180, 294] on span "Juan Diego Aguilar De La" at bounding box center [285, 295] width 354 height 12
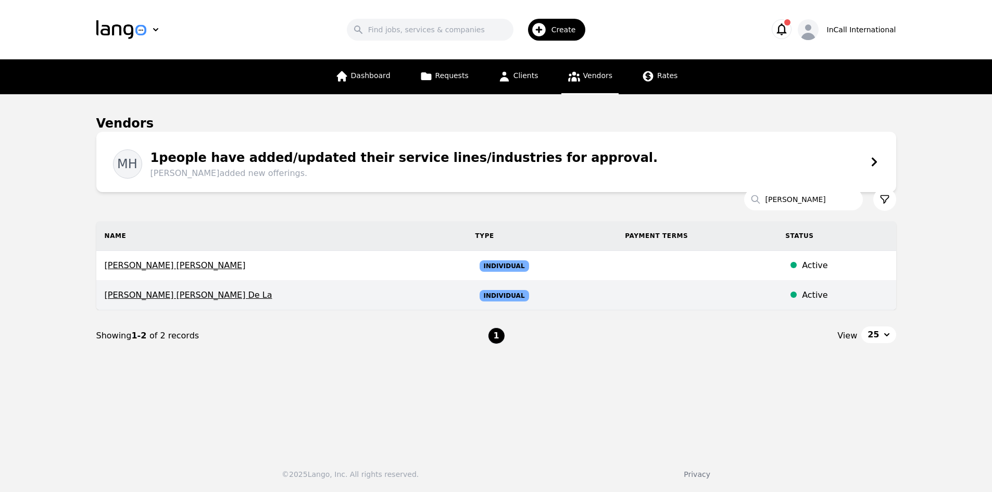
select select "active"
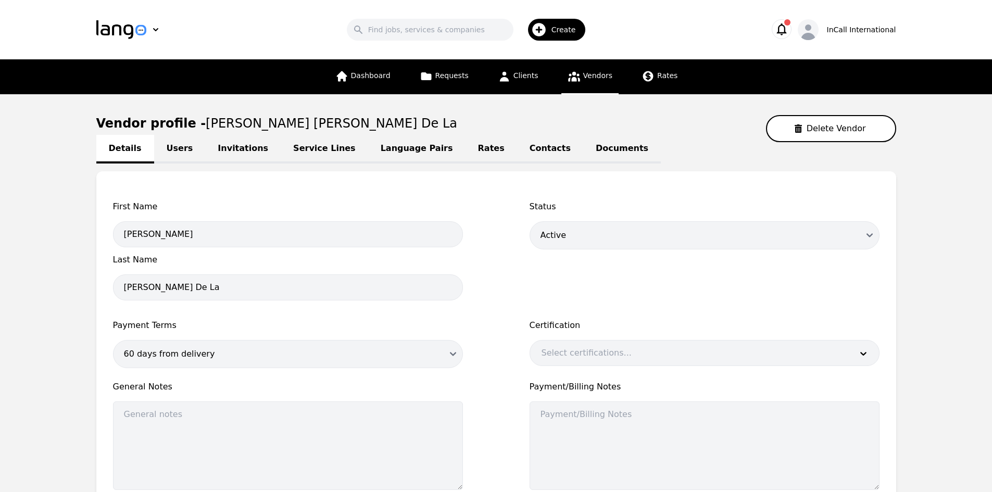
click at [874, 274] on div "Status Draft Active Disabled" at bounding box center [704, 253] width 350 height 106
click at [786, 23] on icon "button" at bounding box center [781, 29] width 15 height 15
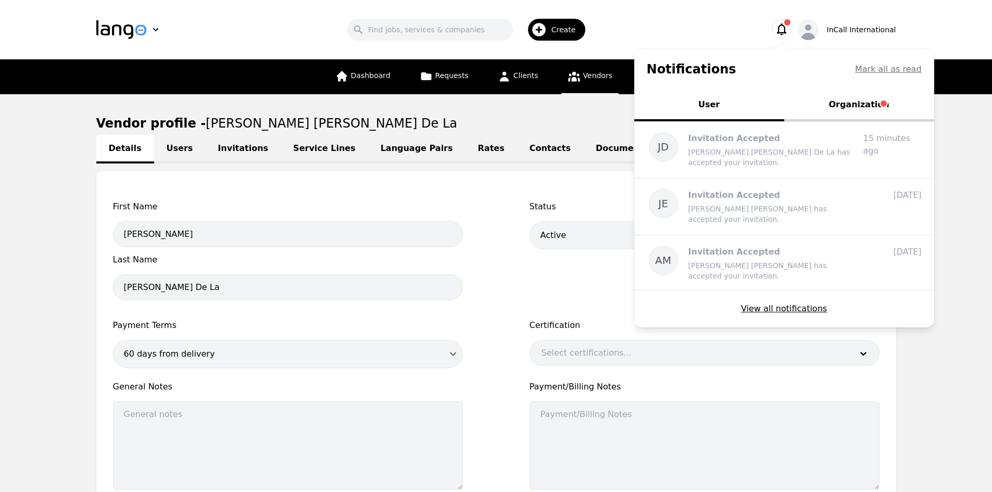
click at [868, 99] on button "Organization" at bounding box center [859, 105] width 150 height 31
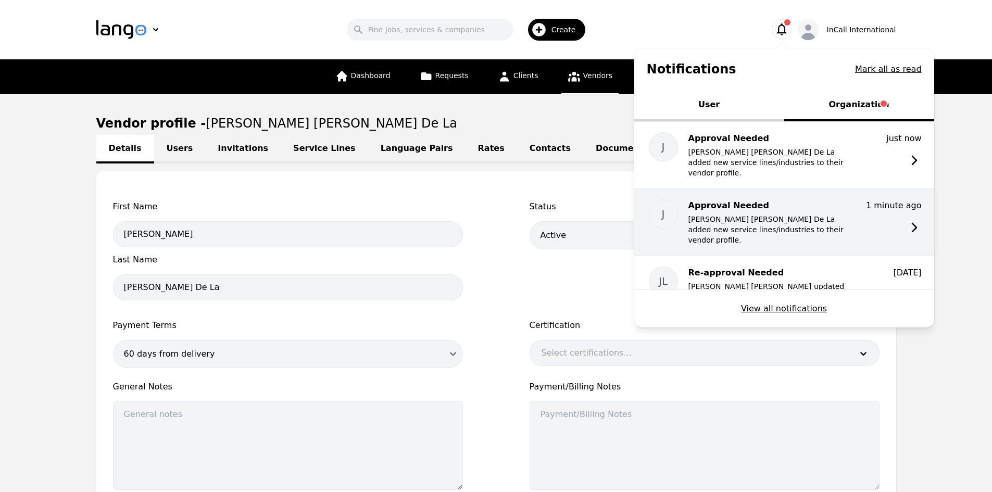
click at [755, 202] on div "Approval Needed Juan Diego Aguilar De La added new service lines/industries to …" at bounding box center [771, 222] width 167 height 46
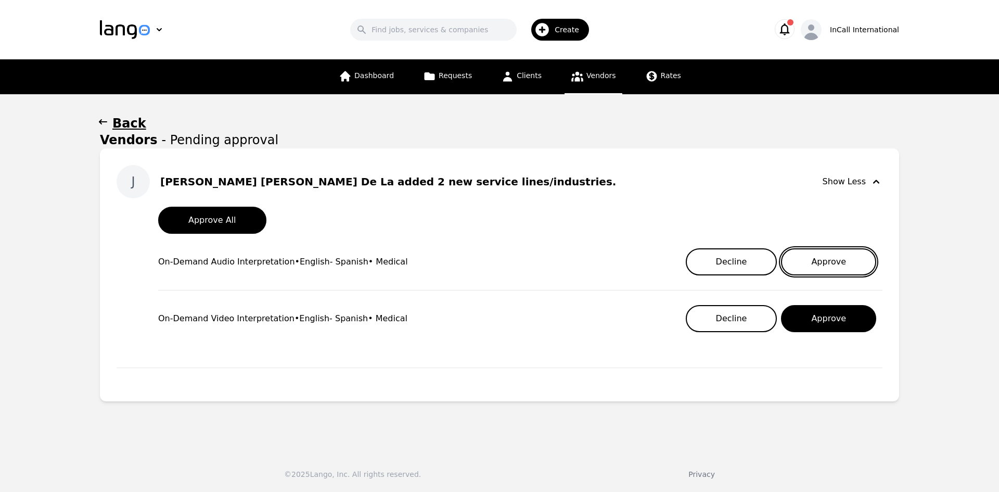
click at [810, 265] on button "Approve" at bounding box center [828, 261] width 95 height 27
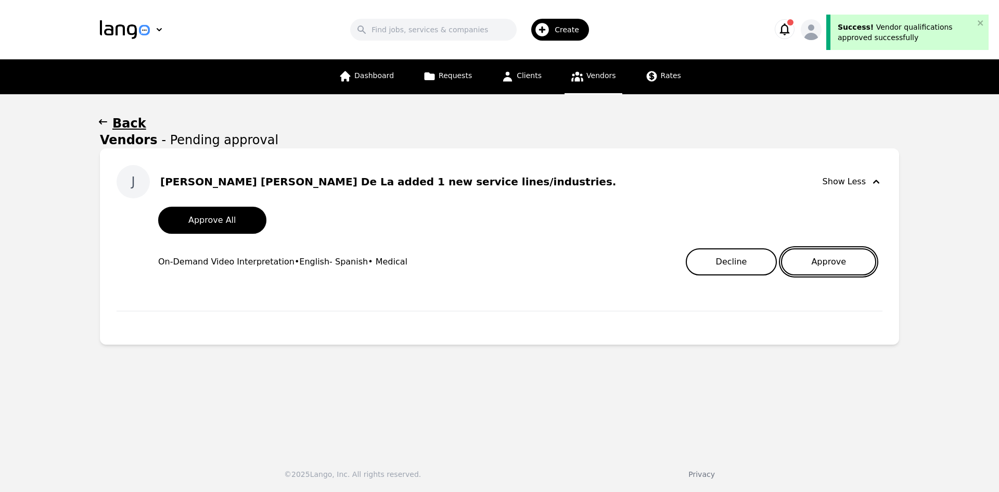
click at [823, 263] on button "Approve" at bounding box center [828, 261] width 95 height 27
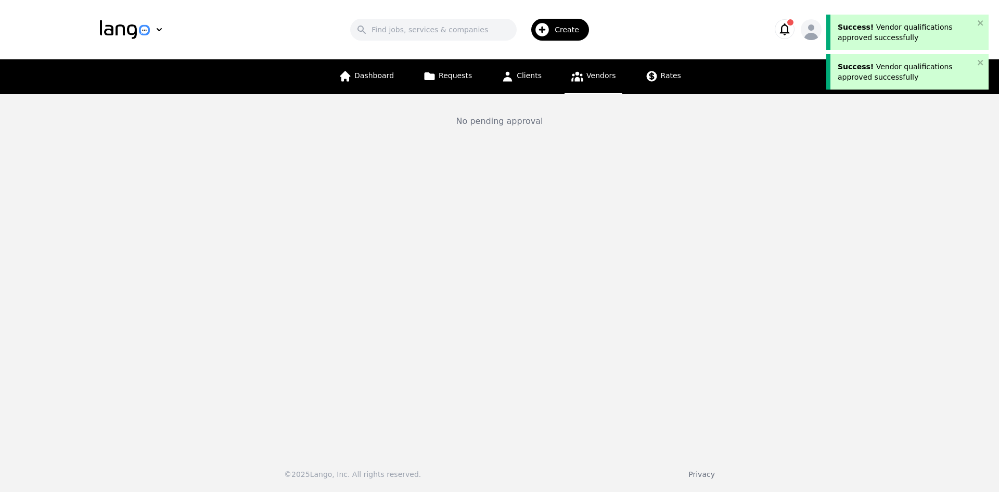
click at [902, 213] on main "No pending approval" at bounding box center [499, 269] width 999 height 350
